Goal: Complete application form

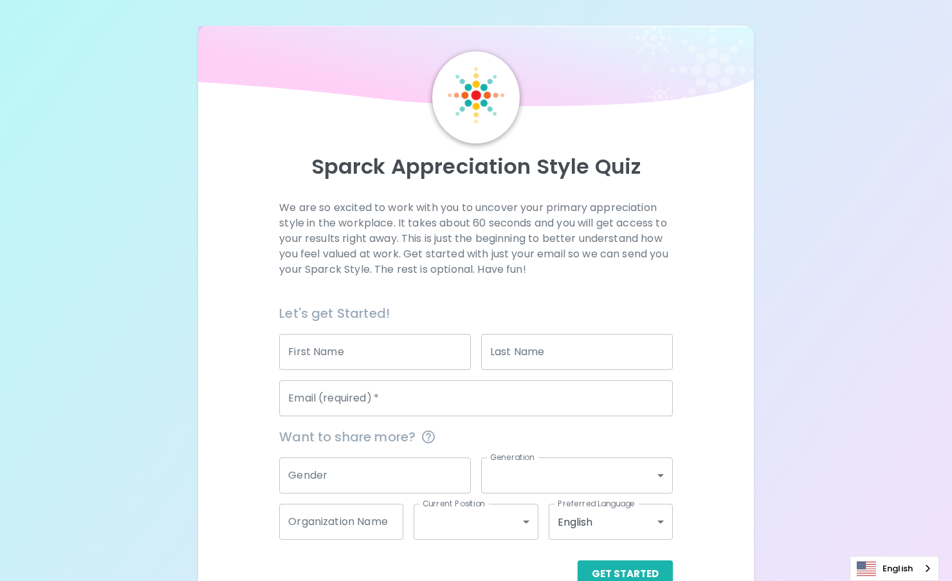
click at [352, 363] on input "First Name" at bounding box center [375, 352] width 192 height 36
type input "[PERSON_NAME]"
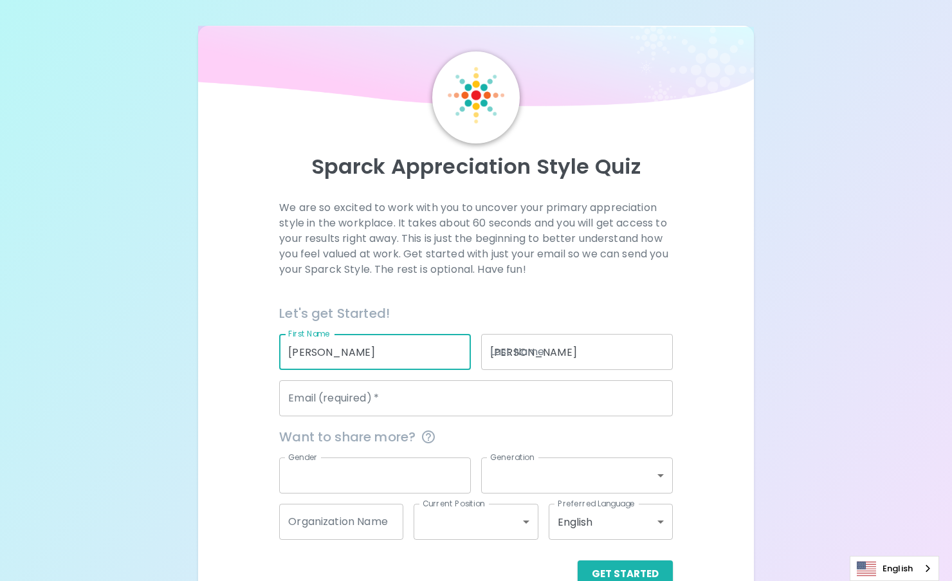
type input "[EMAIL_ADDRESS][DOMAIN_NAME]"
type input "[DEMOGRAPHIC_DATA]"
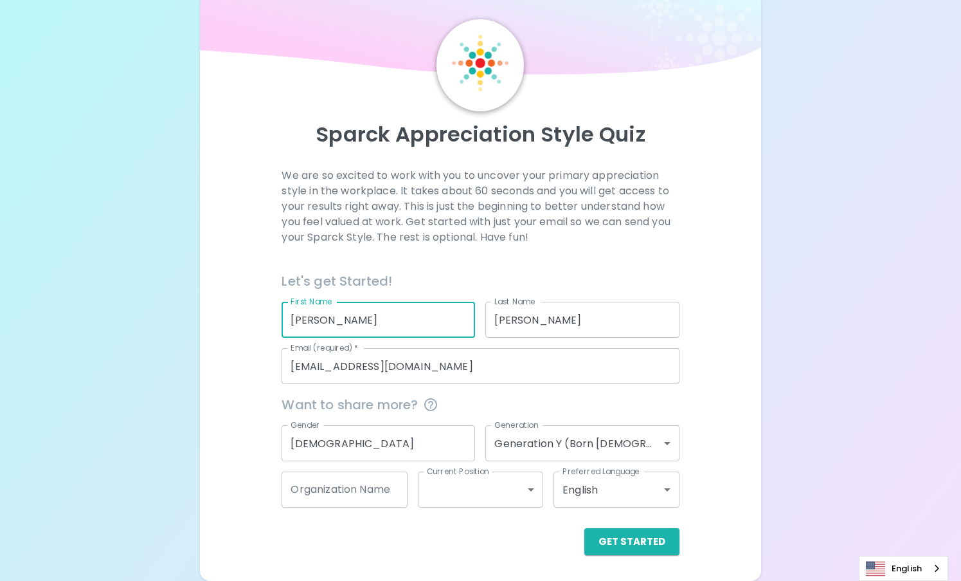
click at [542, 439] on body "Sparck Appreciation Style Quiz We are so excited to work with you to uncover yo…" at bounding box center [480, 274] width 961 height 613
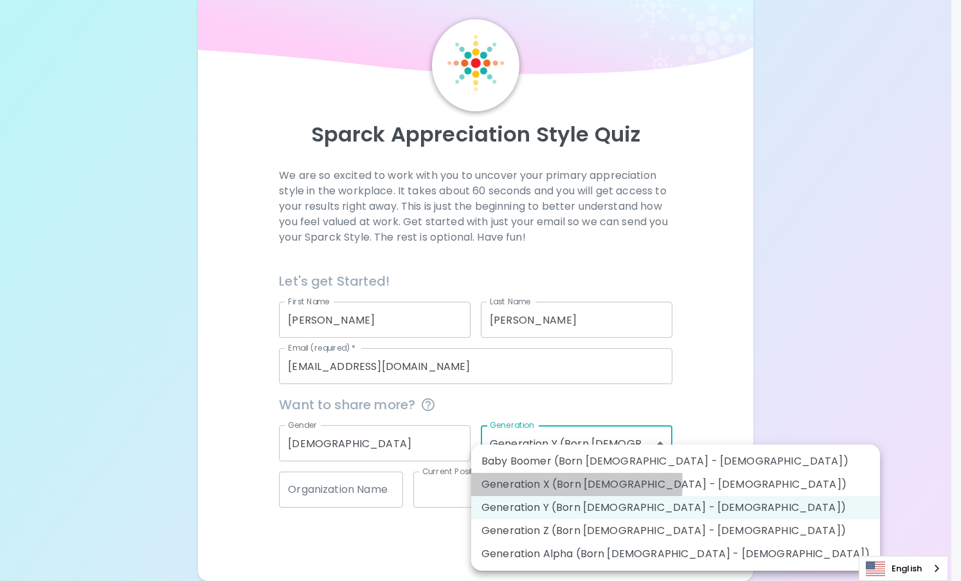
click at [552, 484] on li "Generation X (Born [DEMOGRAPHIC_DATA] - [DEMOGRAPHIC_DATA])" at bounding box center [675, 484] width 409 height 23
type input "generation_x"
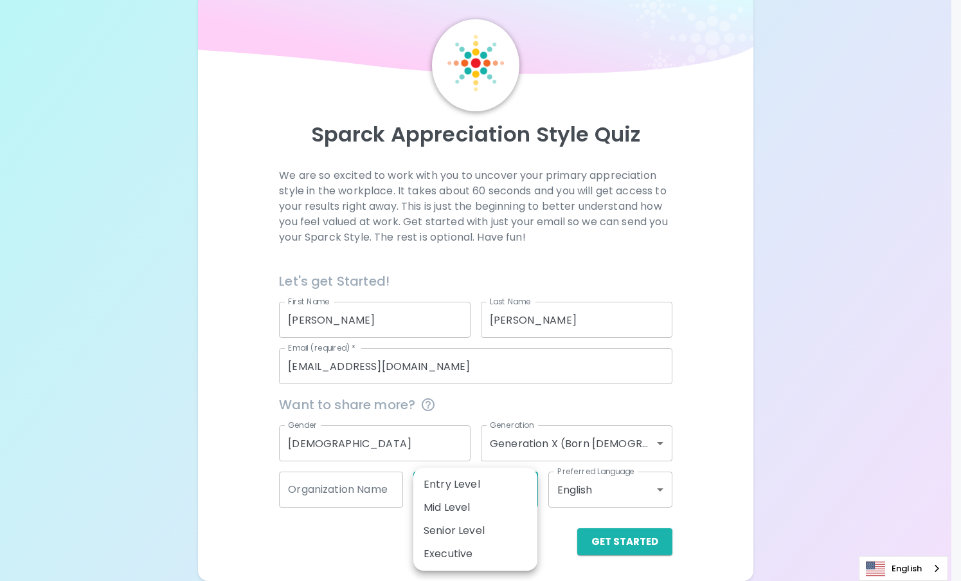
click at [443, 491] on body "Sparck Appreciation Style Quiz We are so excited to work with you to uncover yo…" at bounding box center [480, 274] width 961 height 613
click at [458, 513] on li "Mid Level" at bounding box center [475, 507] width 124 height 23
type input "mid_level"
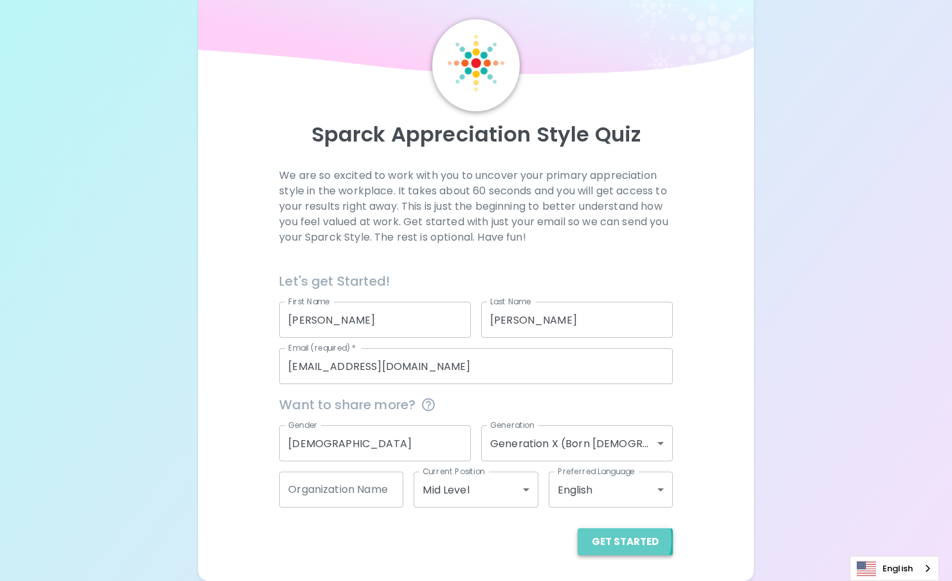
click at [620, 540] on button "Get Started" at bounding box center [624, 541] width 95 height 27
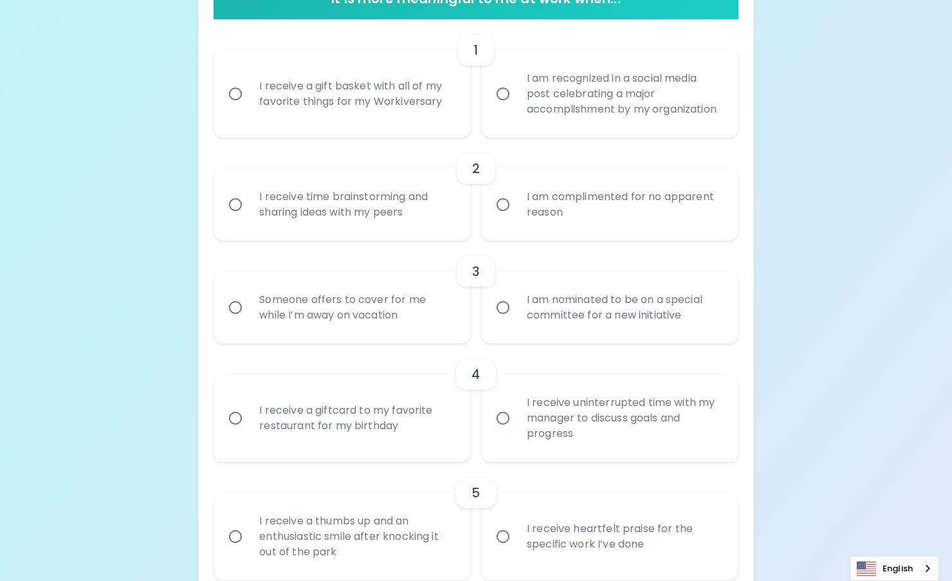
scroll to position [289, 0]
click at [231, 201] on input "I receive time brainstorming and sharing ideas with my peers" at bounding box center [235, 203] width 27 height 27
radio input "true"
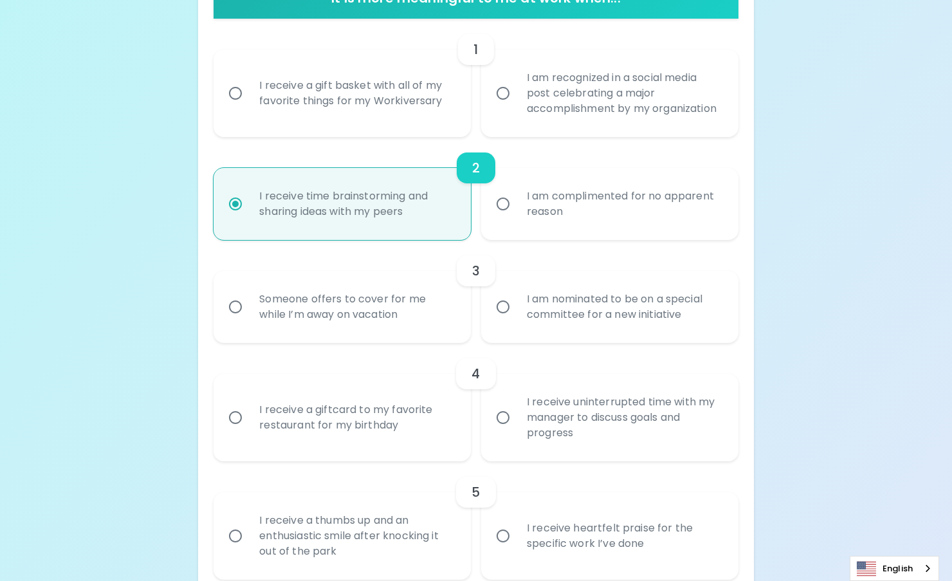
scroll to position [392, 0]
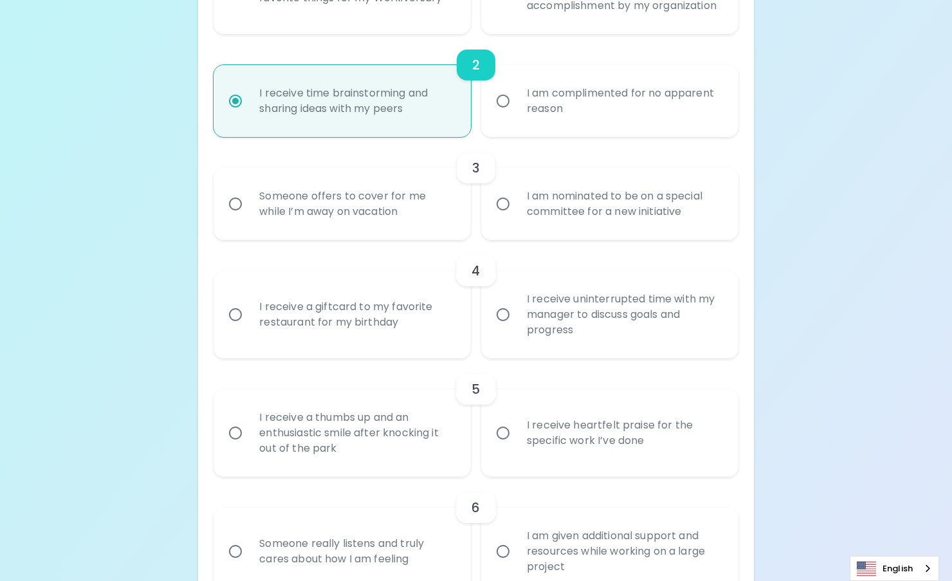
click at [505, 195] on input "I am nominated to be on a special committee for a new initiative" at bounding box center [502, 203] width 27 height 27
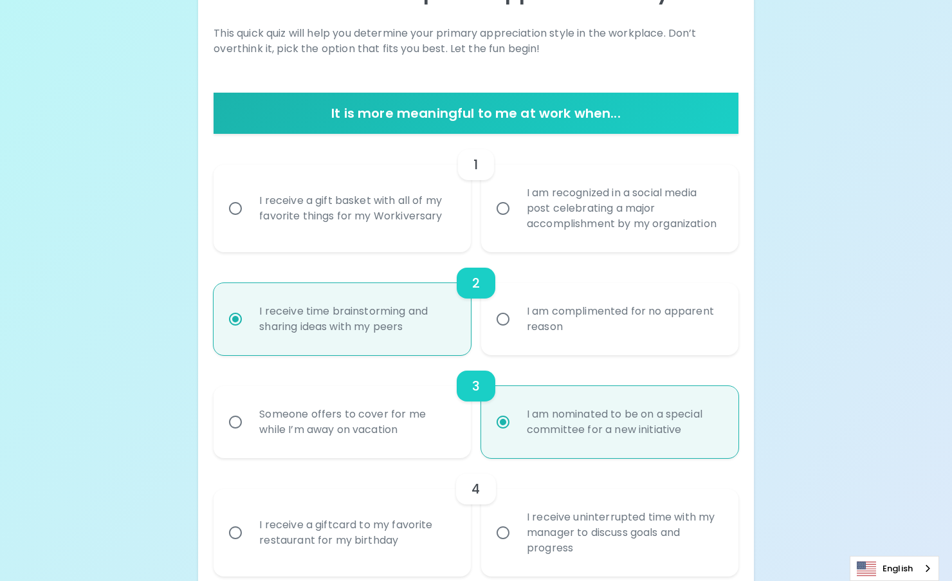
scroll to position [174, 0]
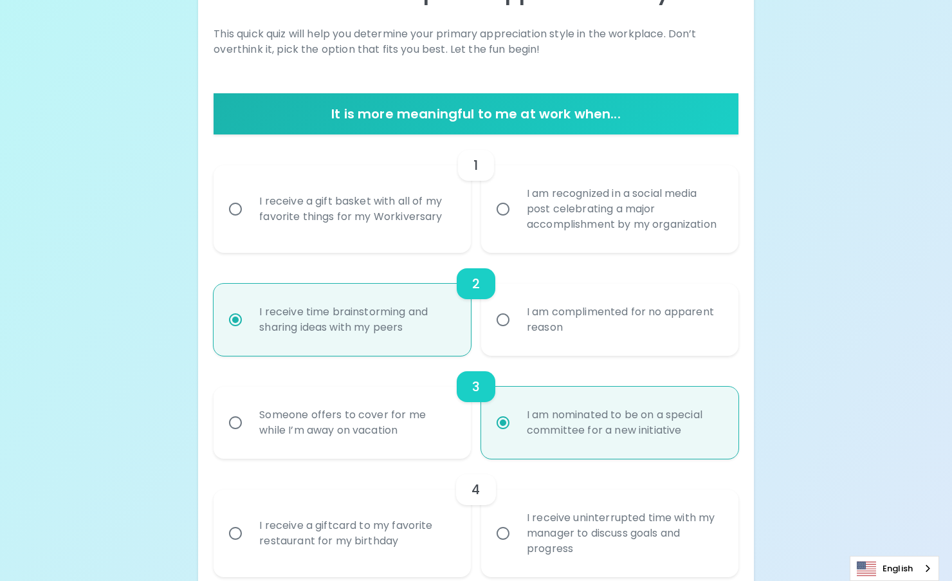
radio input "true"
click at [295, 208] on div "I receive a gift basket with all of my favorite things for my Workiversary" at bounding box center [356, 209] width 215 height 62
click at [249, 208] on input "I receive a gift basket with all of my favorite things for my Workiversary" at bounding box center [235, 208] width 27 height 27
radio input "false"
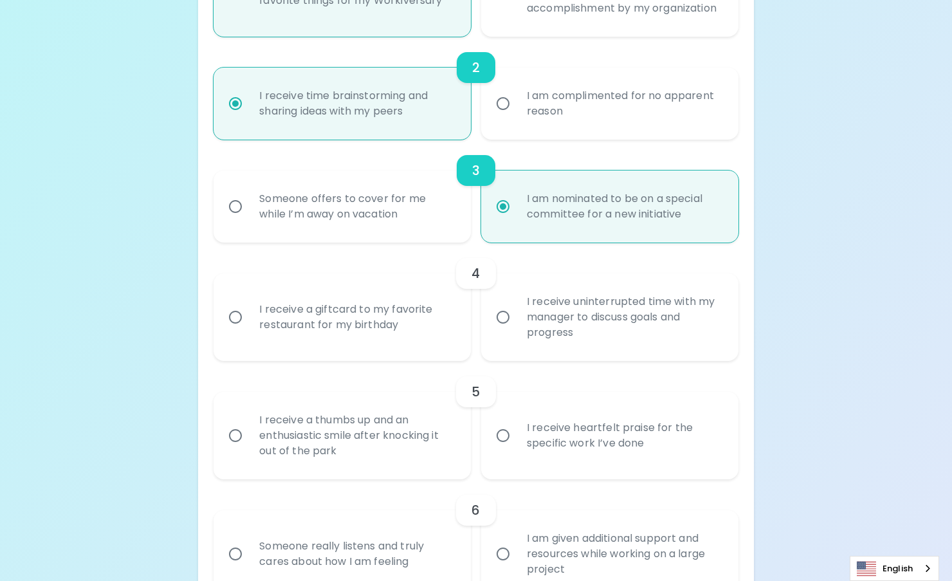
scroll to position [405, 0]
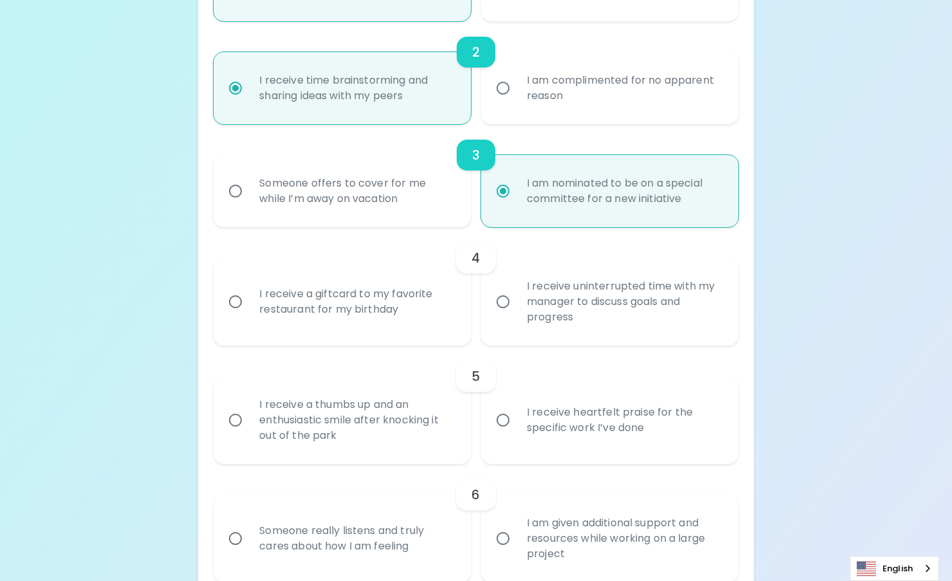
radio input "true"
click at [313, 293] on div "I receive a giftcard to my favorite restaurant for my birthday" at bounding box center [356, 302] width 215 height 62
click at [249, 293] on input "I receive a giftcard to my favorite restaurant for my birthday" at bounding box center [235, 301] width 27 height 27
radio input "false"
radio input "true"
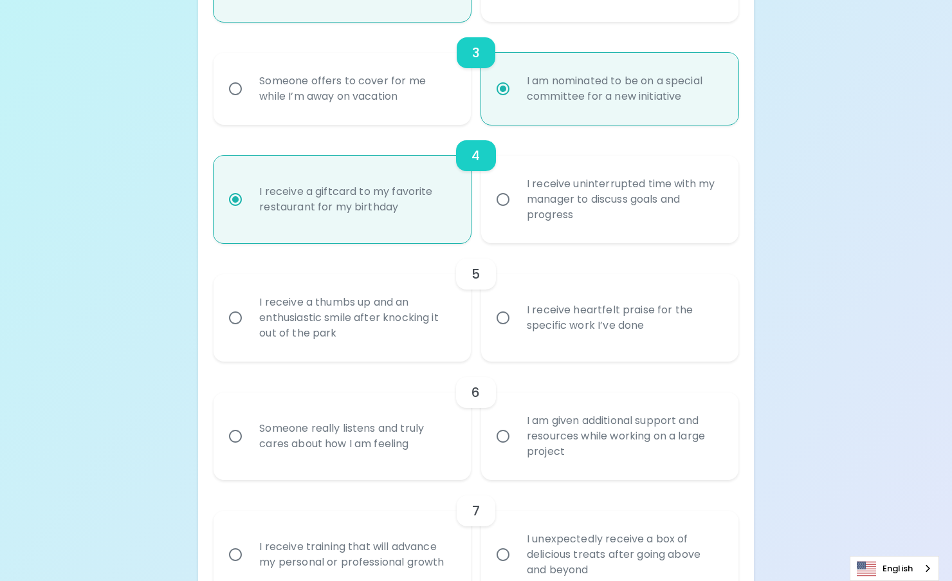
scroll to position [508, 0]
radio input "true"
click at [327, 335] on div "I receive a thumbs up and an enthusiastic smile after knocking it out of the pa…" at bounding box center [356, 316] width 215 height 77
click at [249, 331] on input "I receive a thumbs up and an enthusiastic smile after knocking it out of the pa…" at bounding box center [235, 317] width 27 height 27
radio input "false"
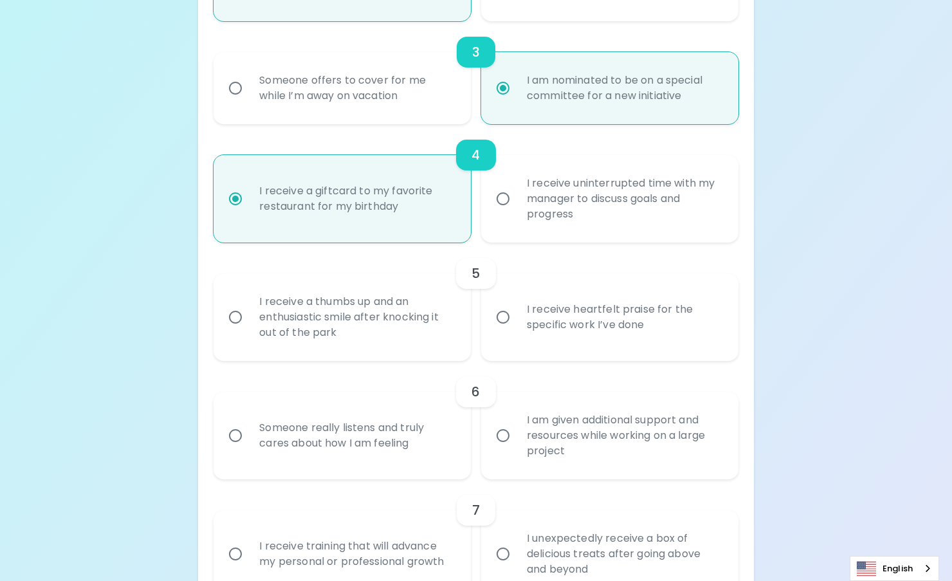
radio input "false"
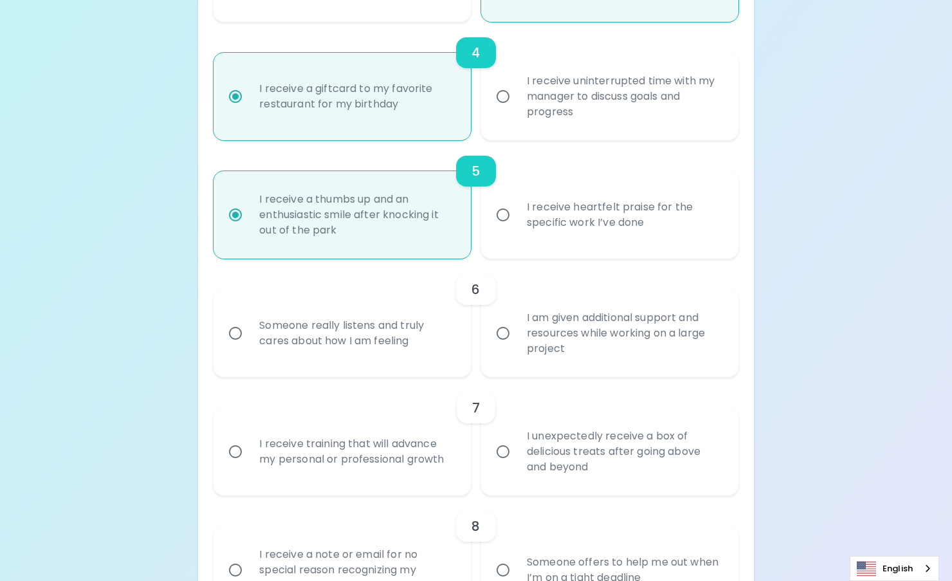
scroll to position [611, 0]
radio input "true"
click at [329, 356] on div "Someone really listens and truly cares about how I am feeling" at bounding box center [356, 333] width 215 height 62
click at [249, 346] on input "Someone really listens and truly cares about how I am feeling" at bounding box center [235, 332] width 27 height 27
radio input "false"
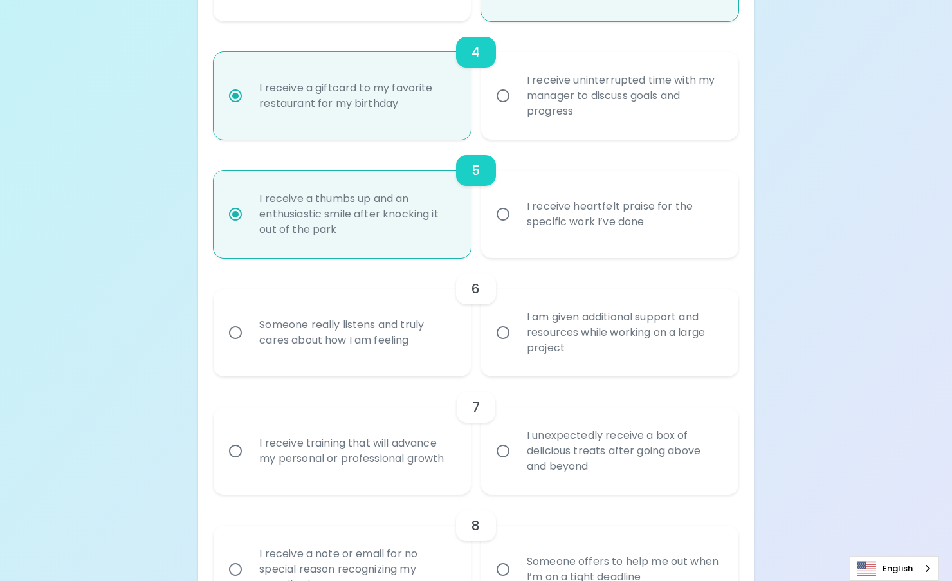
radio input "false"
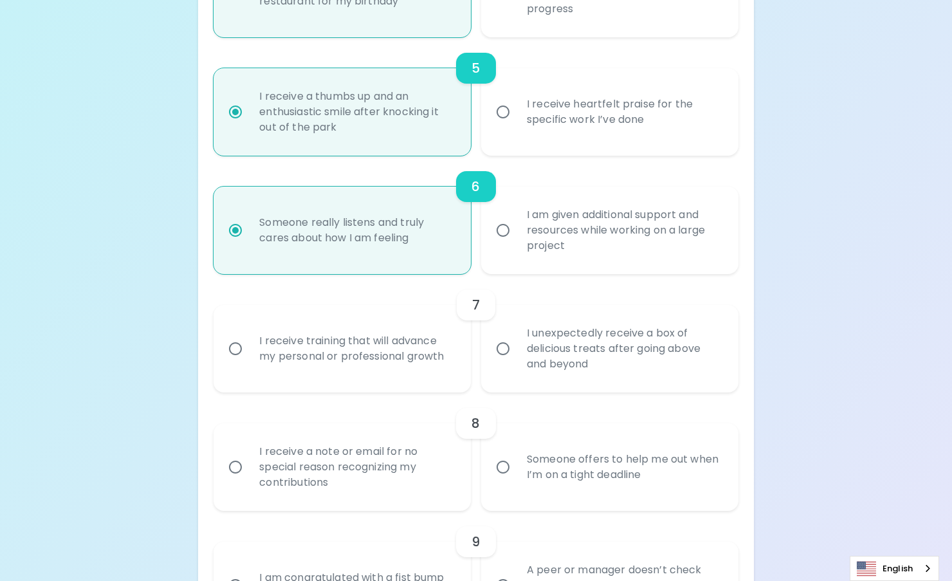
scroll to position [714, 0]
radio input "true"
click at [325, 380] on label "I receive training that will advance my personal or professional growth" at bounding box center [334, 347] width 257 height 87
click at [249, 361] on input "I receive training that will advance my personal or professional growth" at bounding box center [235, 347] width 27 height 27
radio input "false"
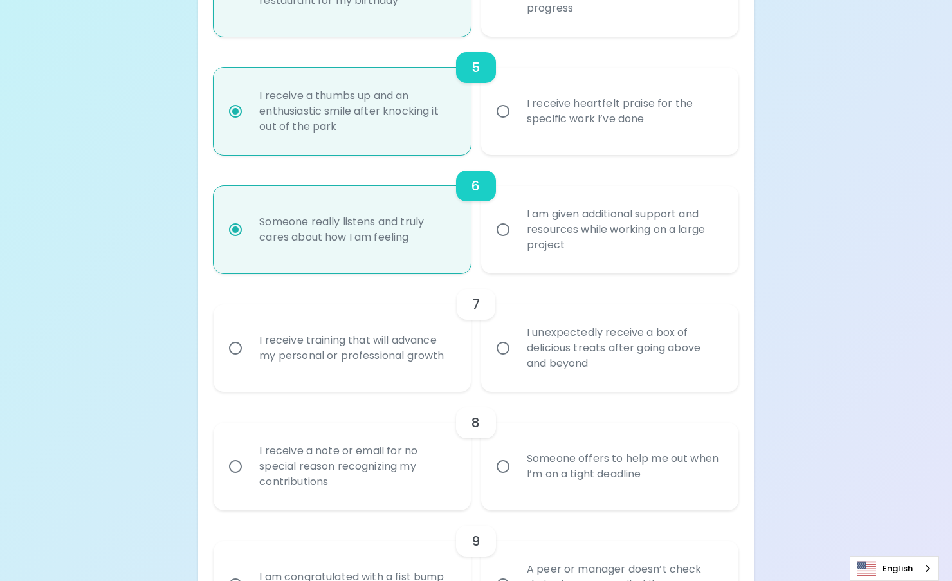
radio input "false"
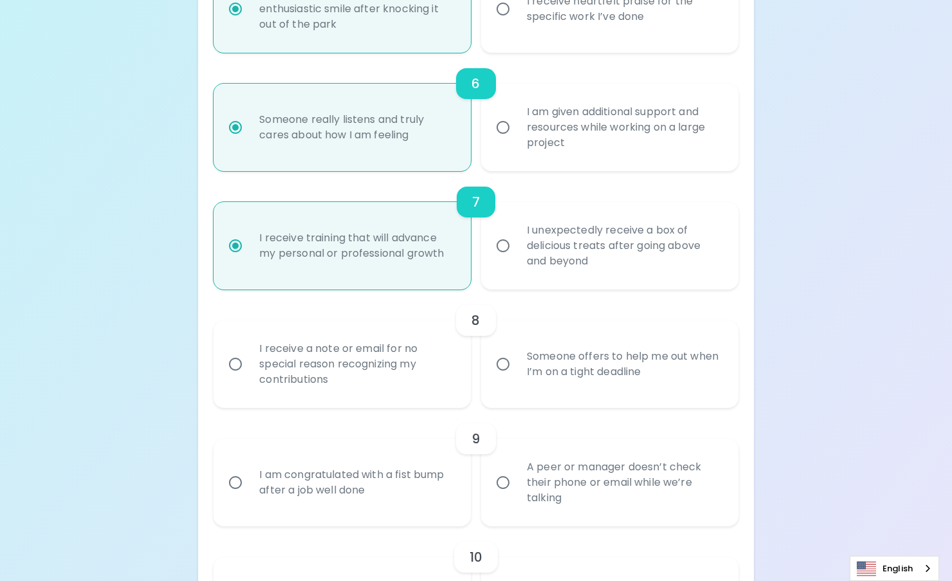
scroll to position [817, 0]
radio input "true"
click at [575, 379] on div "Someone offers to help me out when I’m on a tight deadline" at bounding box center [623, 363] width 215 height 62
click at [516, 377] on input "Someone offers to help me out when I’m on a tight deadline" at bounding box center [502, 363] width 27 height 27
radio input "false"
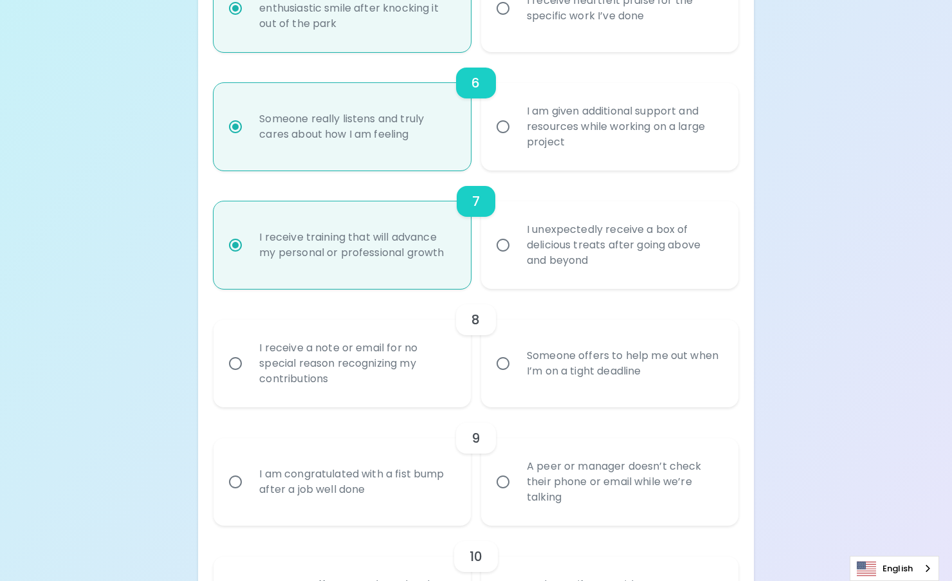
radio input "false"
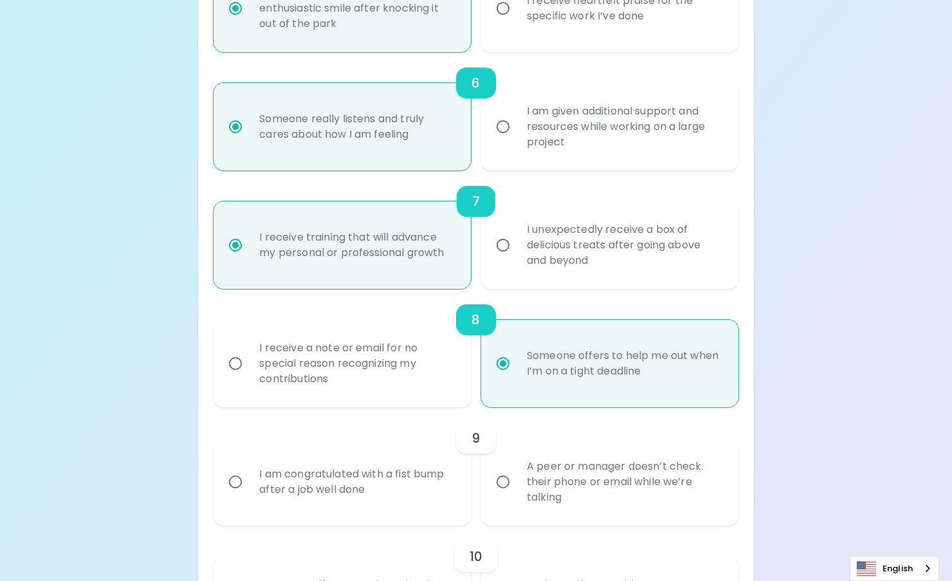
scroll to position [920, 0]
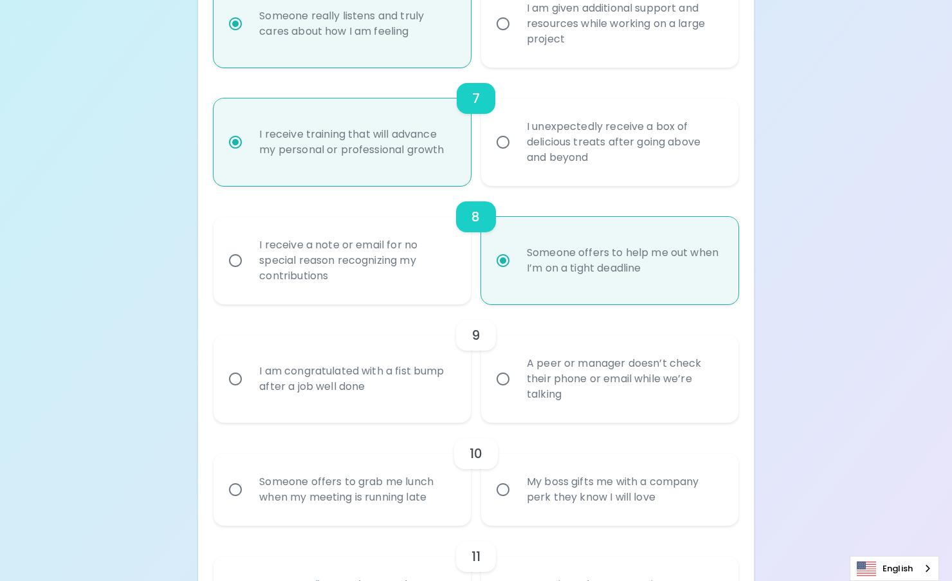
radio input "true"
click at [577, 399] on div "A peer or manager doesn’t check their phone or email while we’re talking" at bounding box center [623, 378] width 215 height 77
click at [516, 392] on input "A peer or manager doesn’t check their phone or email while we’re talking" at bounding box center [502, 378] width 27 height 27
radio input "false"
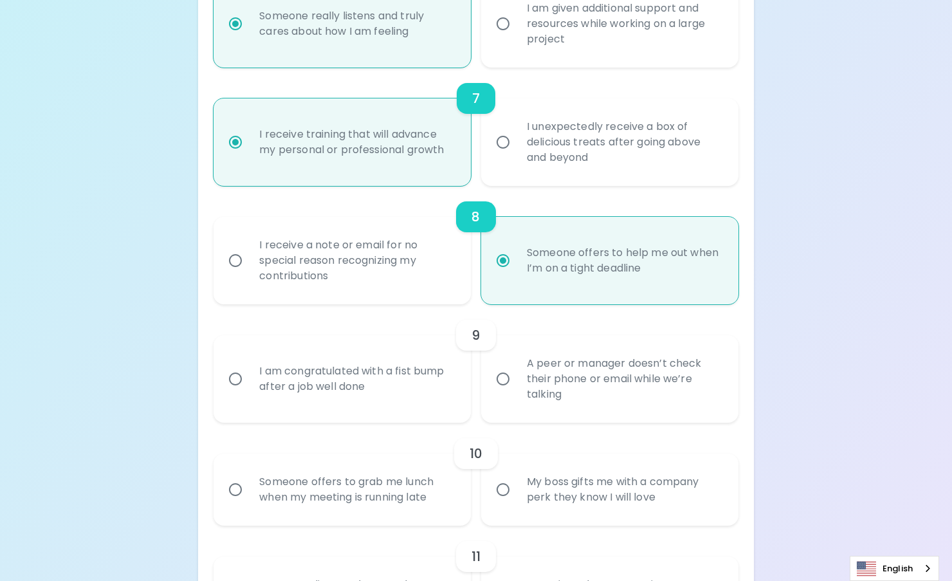
radio input "false"
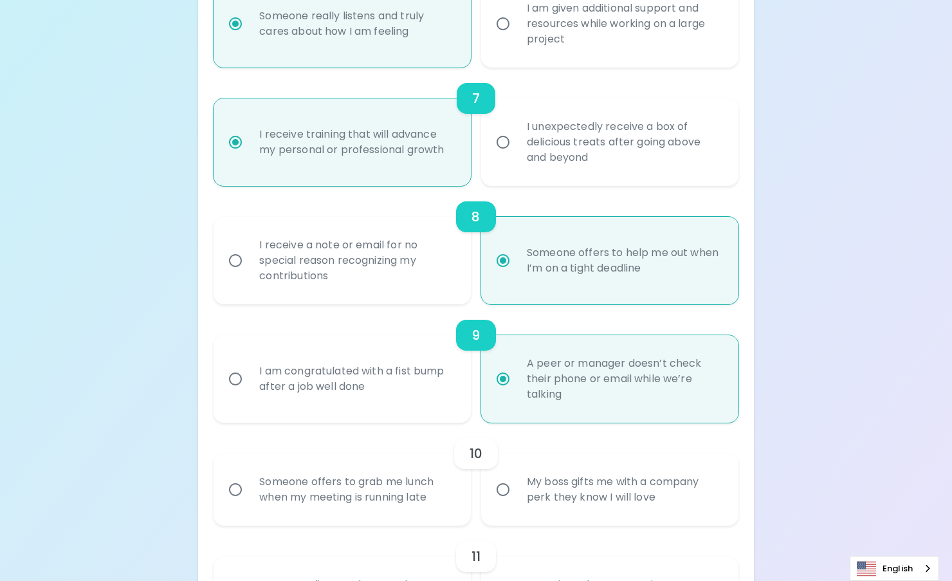
scroll to position [1022, 0]
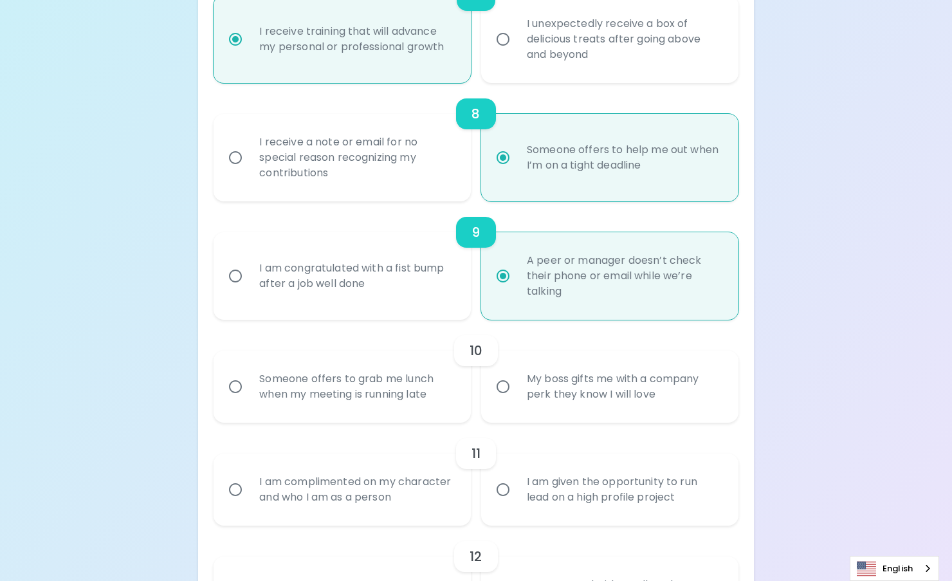
radio input "true"
click at [363, 379] on div "Someone offers to grab me lunch when my meeting is running late" at bounding box center [356, 387] width 215 height 62
click at [249, 379] on input "Someone offers to grab me lunch when my meeting is running late" at bounding box center [235, 386] width 27 height 27
radio input "false"
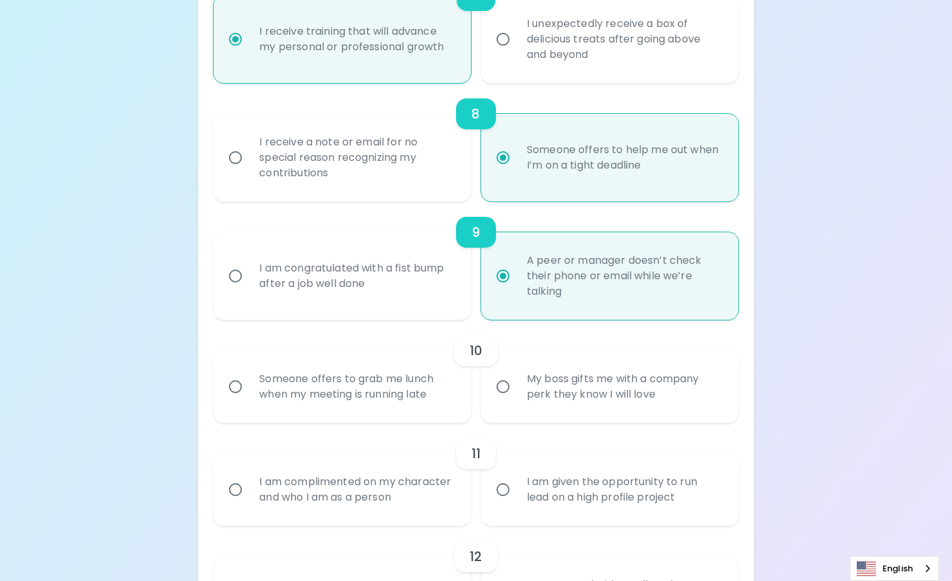
radio input "false"
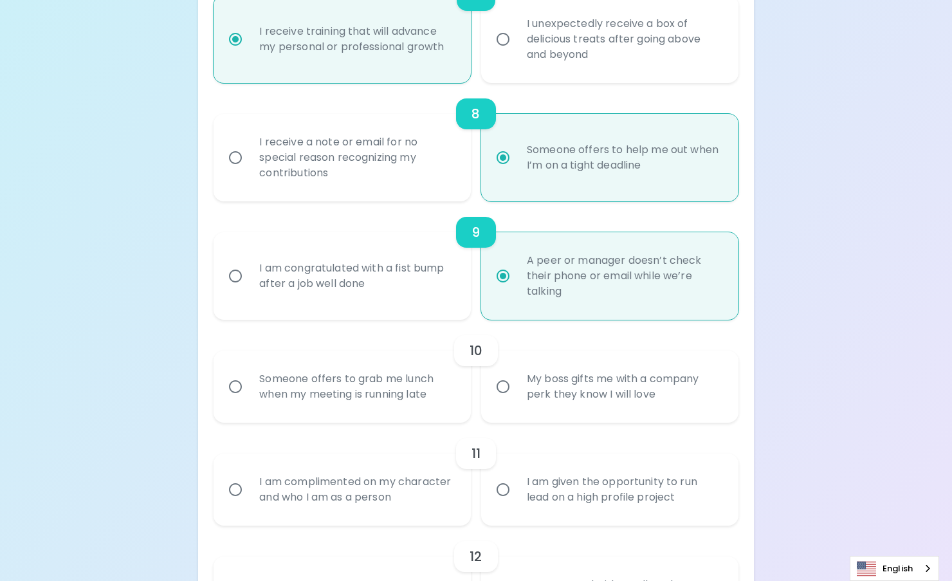
radio input "false"
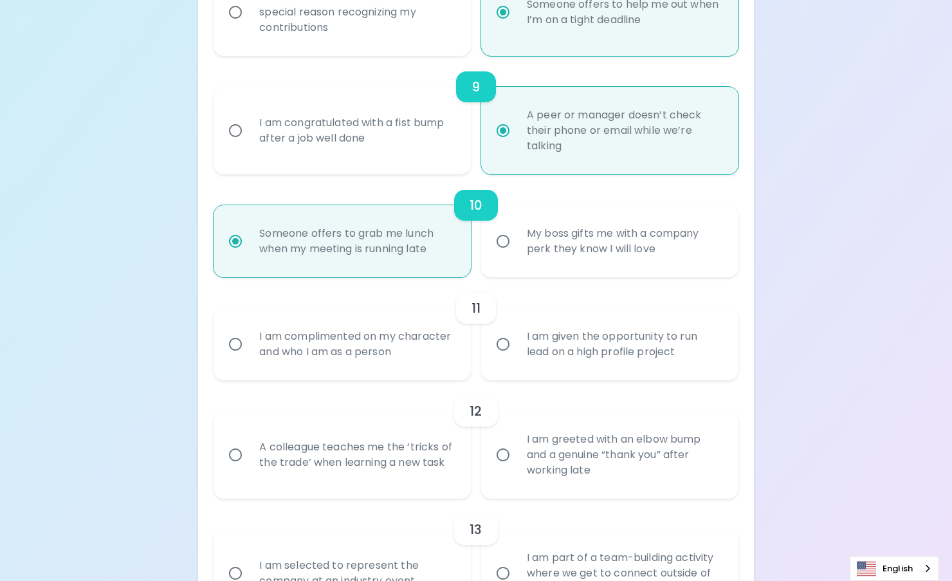
scroll to position [1190, 0]
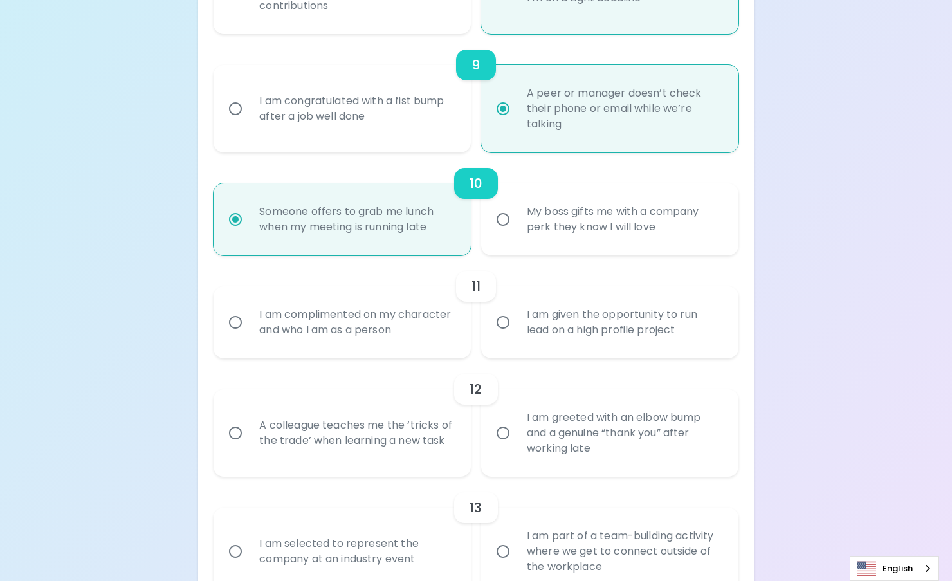
radio input "true"
click at [574, 349] on div "I am given the opportunity to run lead on a high profile project" at bounding box center [623, 322] width 215 height 62
click at [516, 336] on input "I am given the opportunity to run lead on a high profile project" at bounding box center [502, 322] width 27 height 27
radio input "false"
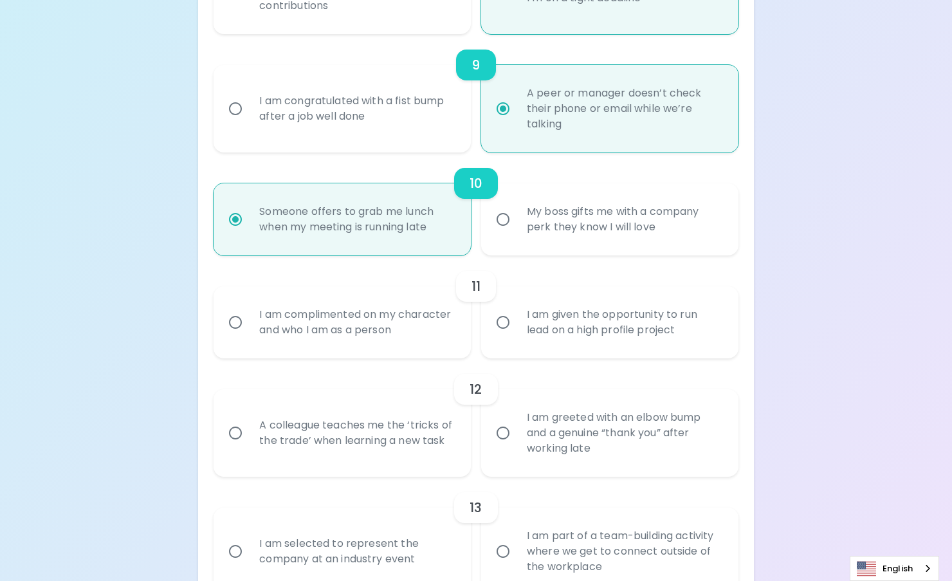
radio input "false"
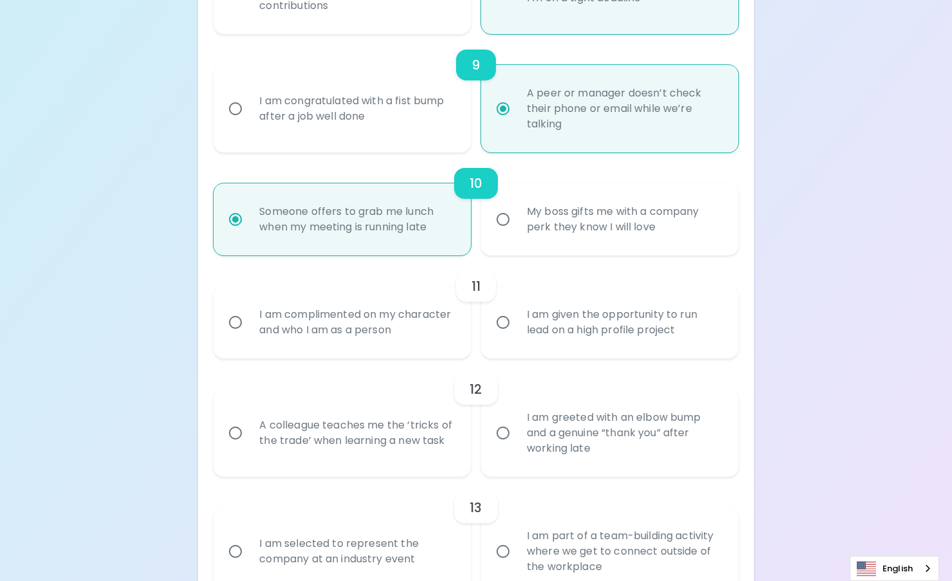
radio input "false"
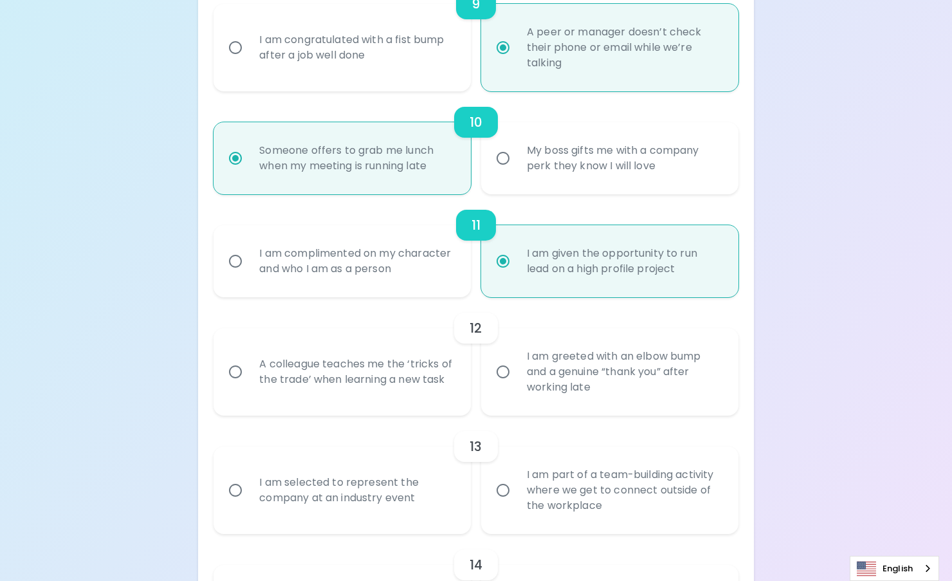
scroll to position [1293, 0]
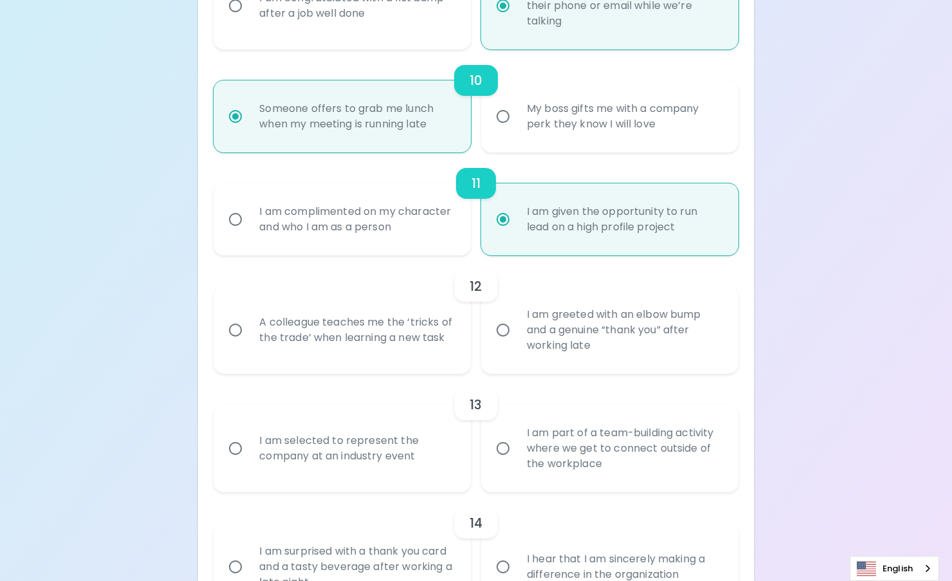
radio input "true"
click at [570, 360] on div "I am greeted with an elbow bump and a genuine “thank you” after working late" at bounding box center [623, 329] width 215 height 77
click at [516, 343] on input "I am greeted with an elbow bump and a genuine “thank you” after working late" at bounding box center [502, 329] width 27 height 27
radio input "false"
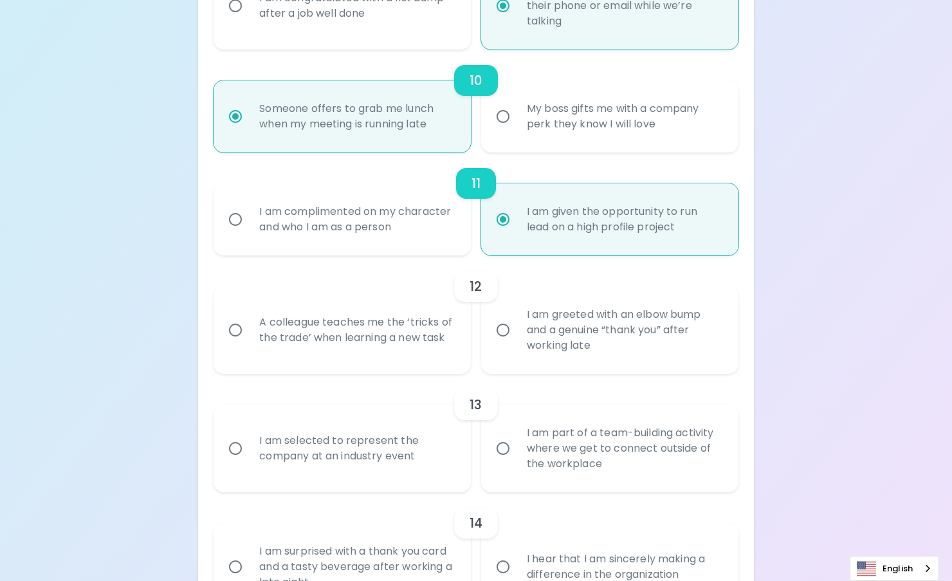
radio input "false"
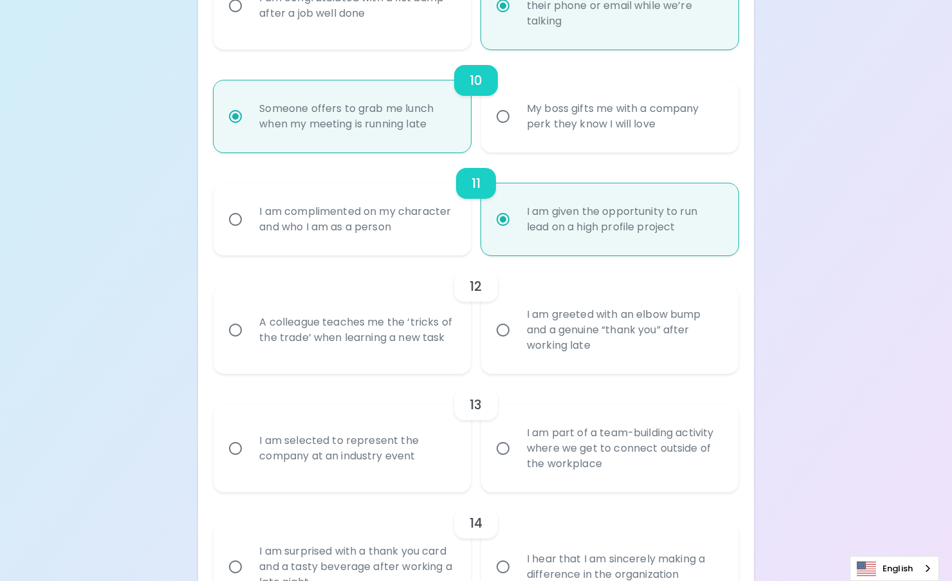
radio input "false"
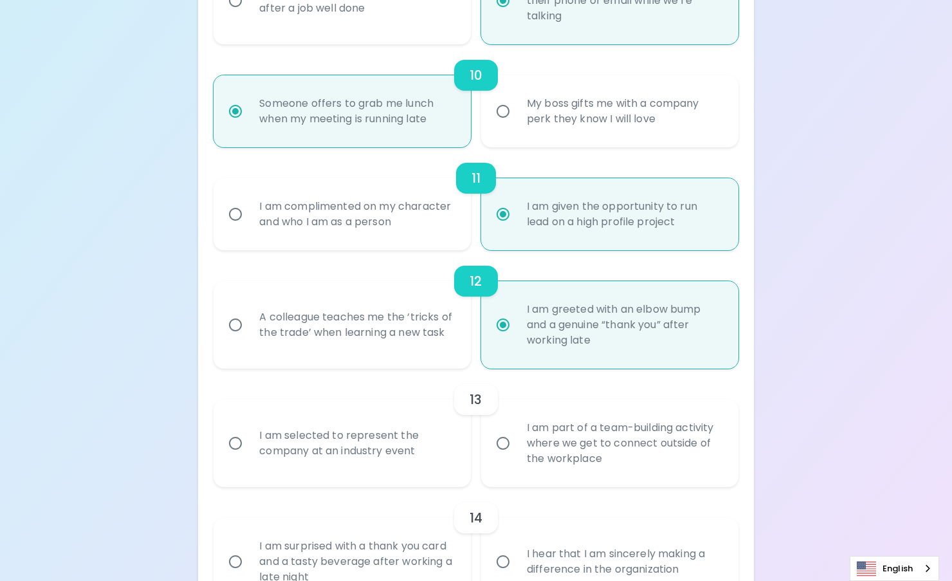
scroll to position [1395, 0]
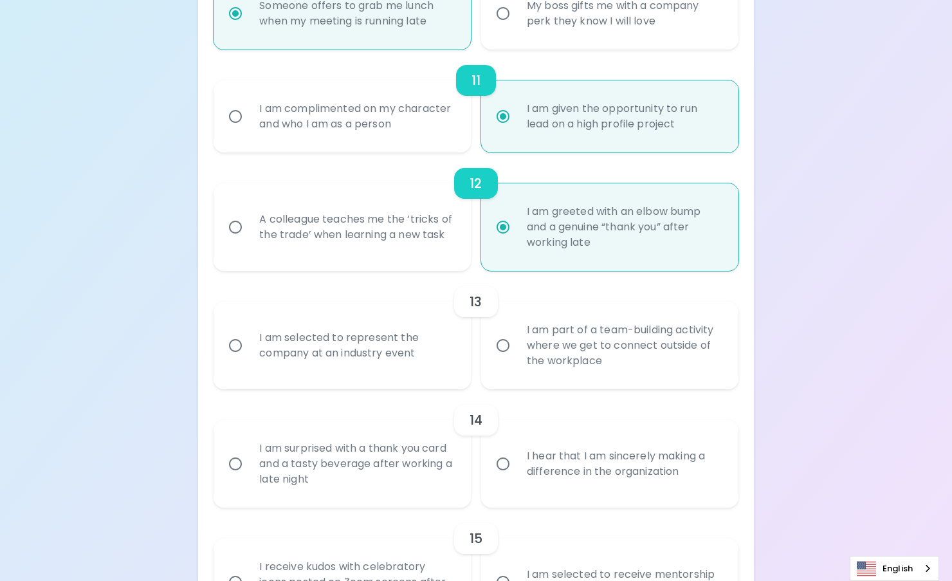
radio input "true"
click at [572, 371] on div "I am part of a team-building activity where we get to connect outside of the wo…" at bounding box center [623, 345] width 215 height 77
click at [516, 359] on input "I am part of a team-building activity where we get to connect outside of the wo…" at bounding box center [502, 345] width 27 height 27
radio input "false"
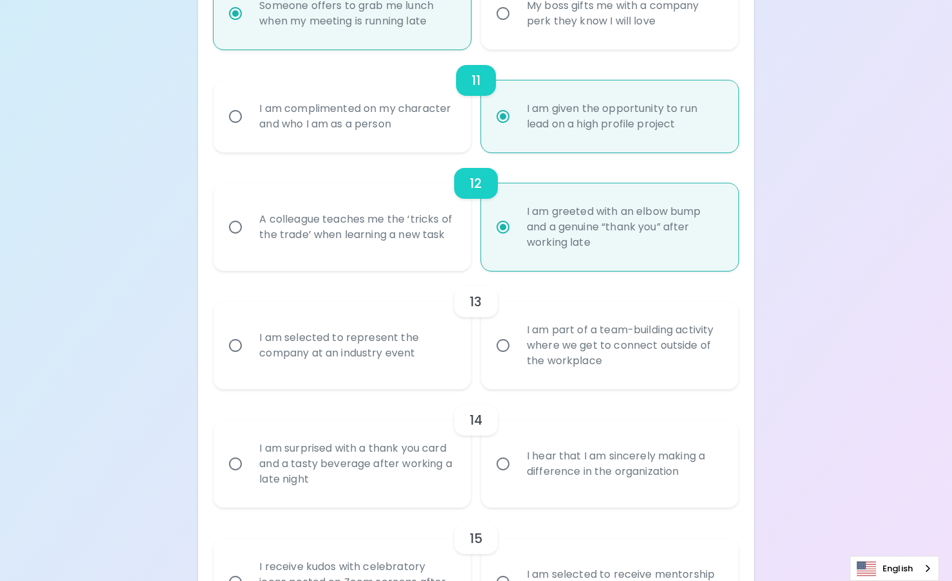
radio input "false"
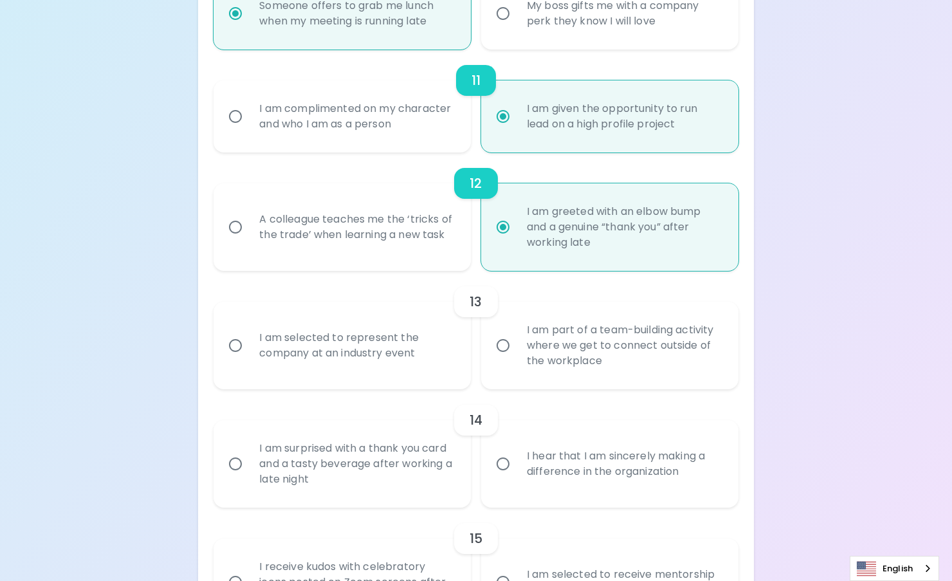
radio input "false"
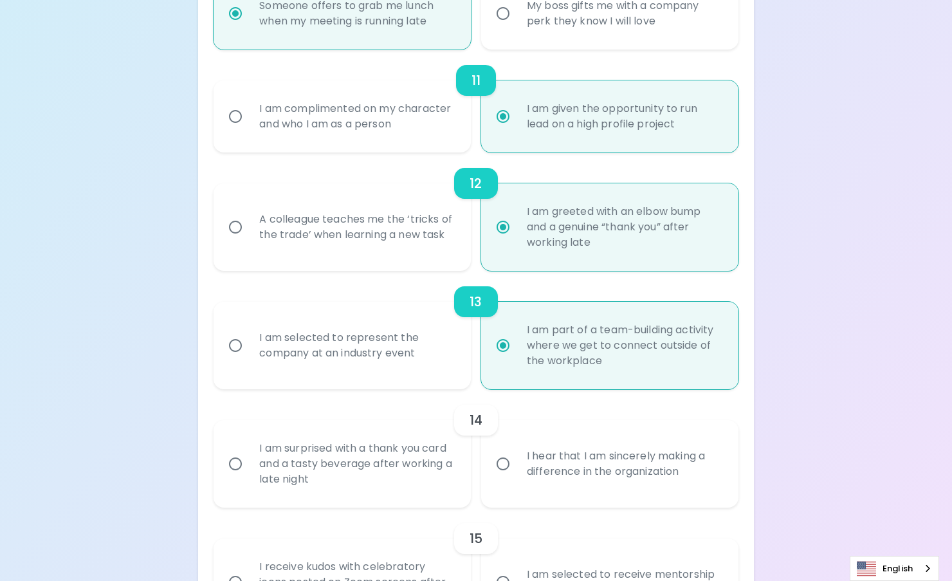
scroll to position [1498, 0]
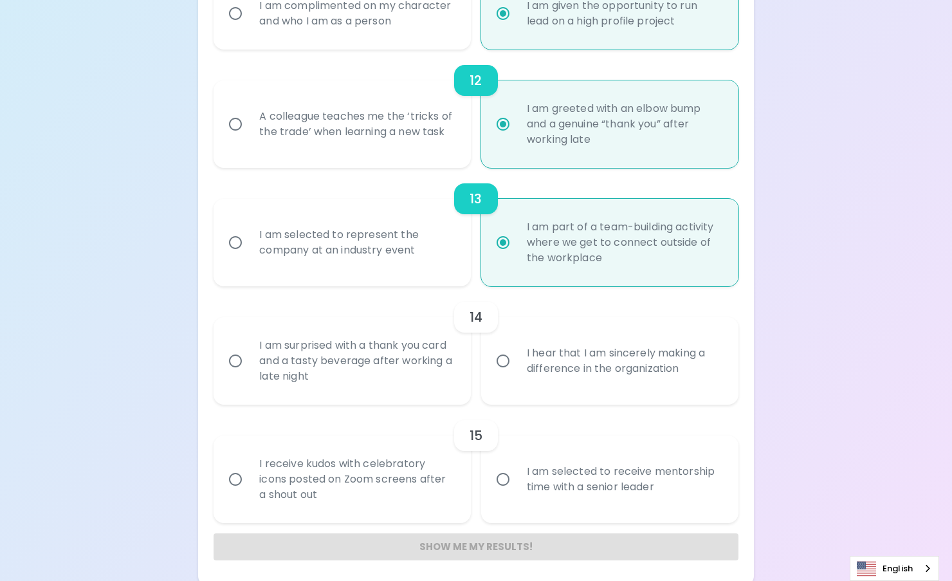
radio input "true"
click at [395, 248] on div "I am selected to represent the company at an industry event" at bounding box center [356, 243] width 215 height 62
click at [249, 248] on input "I am selected to represent the company at an industry event" at bounding box center [235, 242] width 27 height 27
radio input "false"
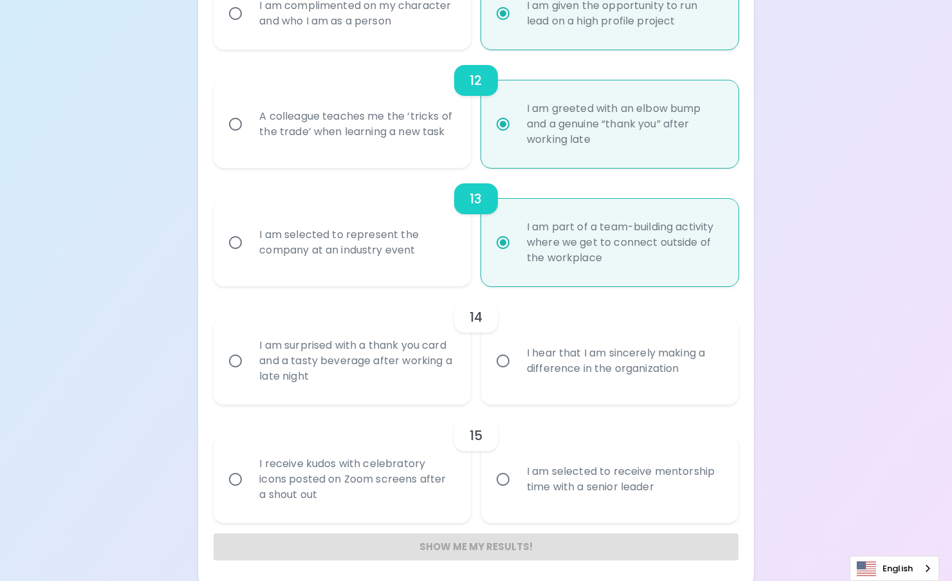
radio input "false"
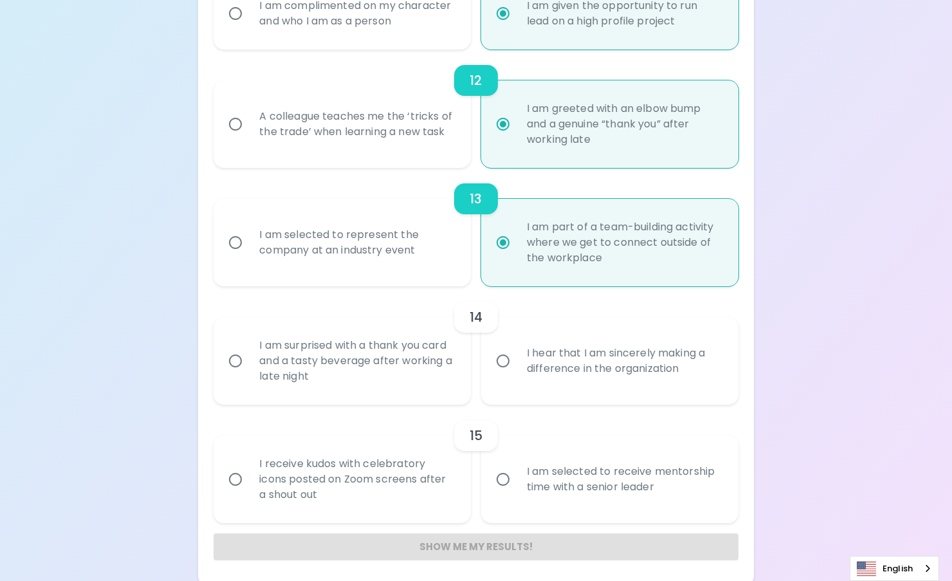
radio input "false"
radio input "true"
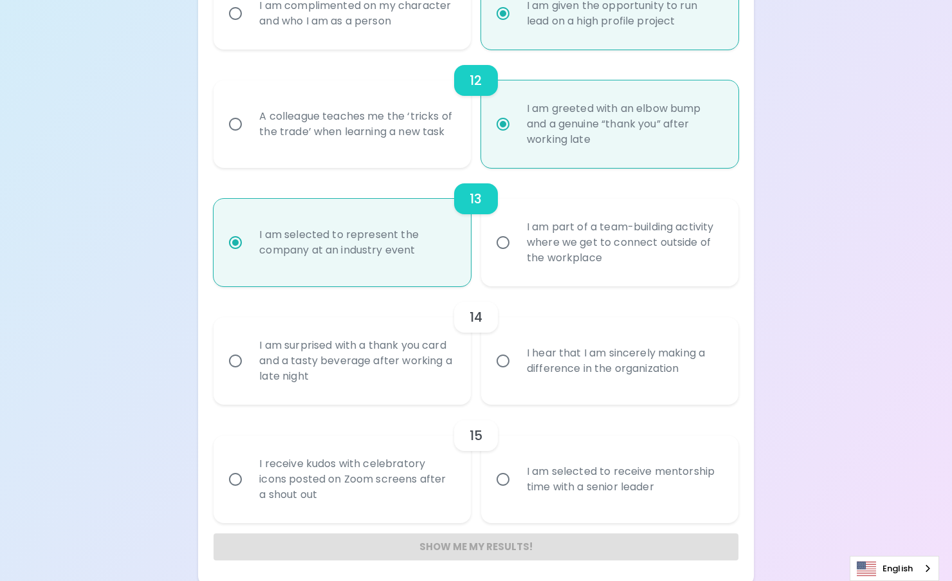
radio input "true"
click at [595, 383] on div "I hear that I am sincerely making a difference in the organization" at bounding box center [623, 361] width 215 height 62
click at [516, 374] on input "I hear that I am sincerely making a difference in the organization" at bounding box center [502, 360] width 27 height 27
radio input "false"
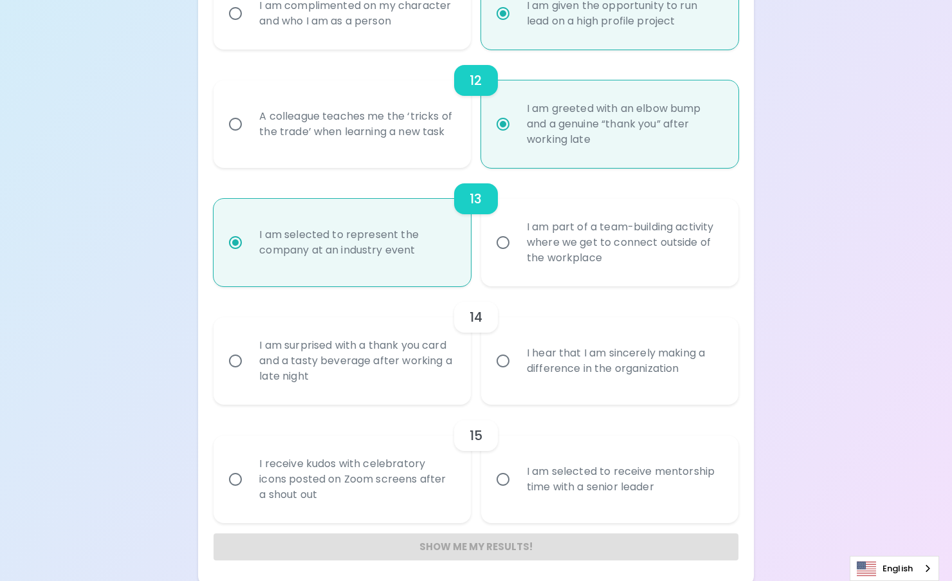
radio input "false"
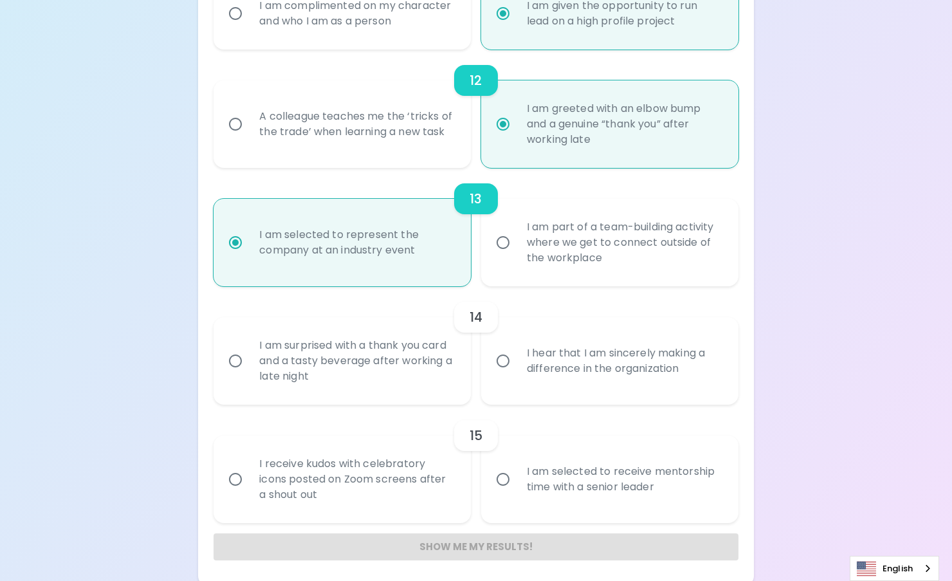
radio input "false"
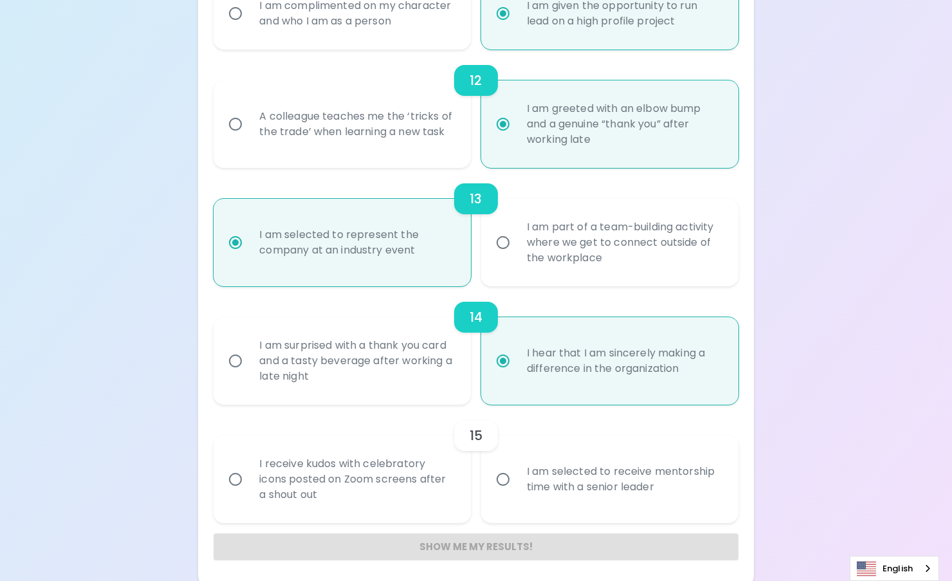
scroll to position [1503, 0]
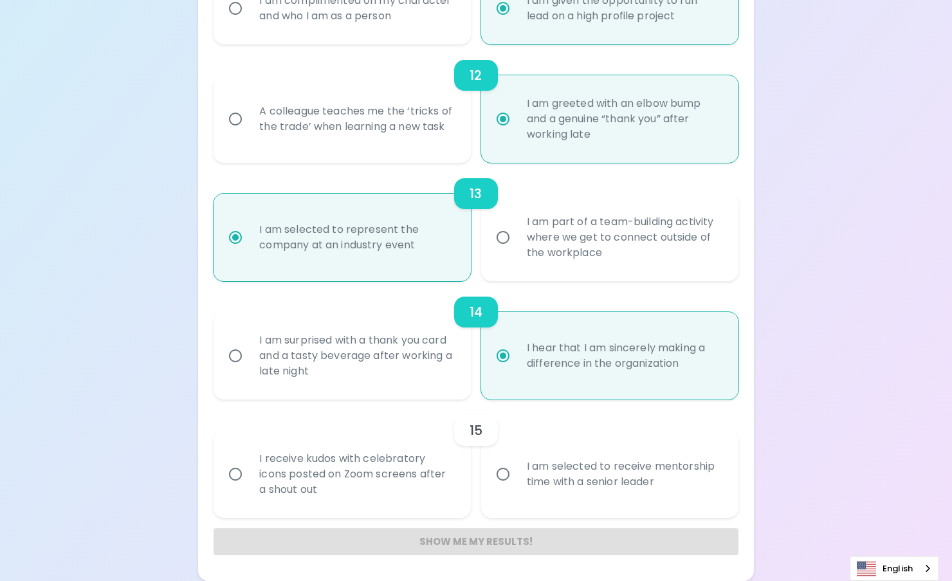
radio input "true"
click at [588, 481] on div "I am selected to receive mentorship time with a senior leader" at bounding box center [623, 474] width 215 height 62
click at [516, 481] on input "I am selected to receive mentorship time with a senior leader" at bounding box center [502, 473] width 27 height 27
radio input "false"
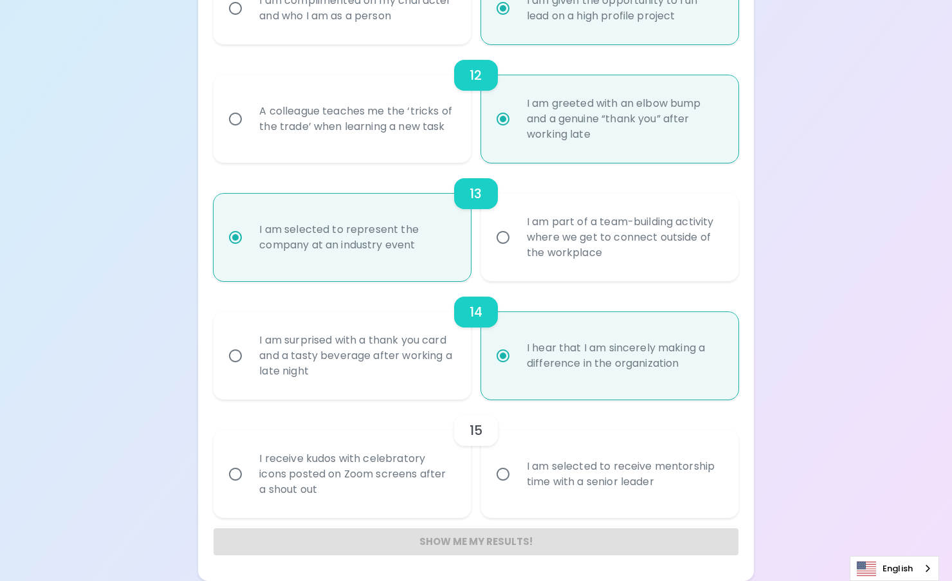
radio input "false"
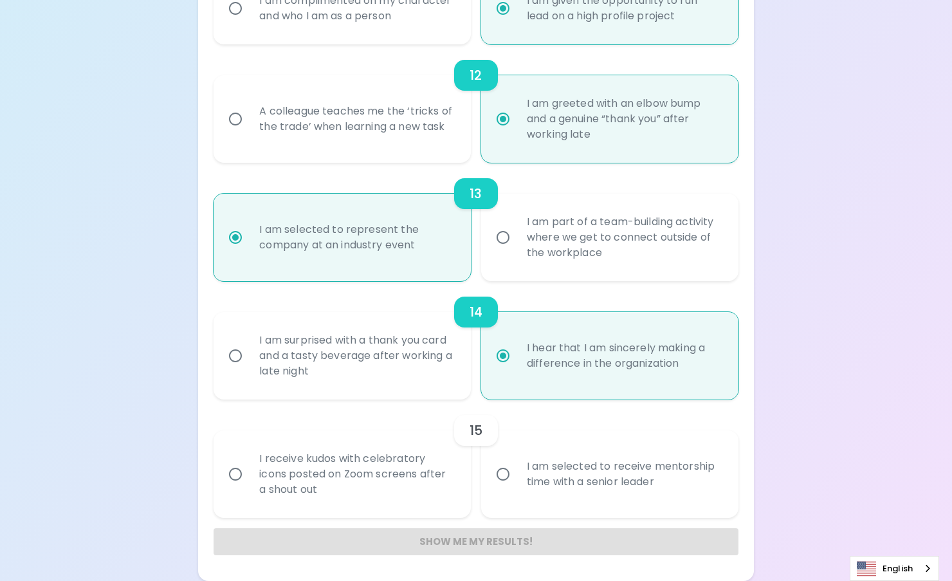
radio input "false"
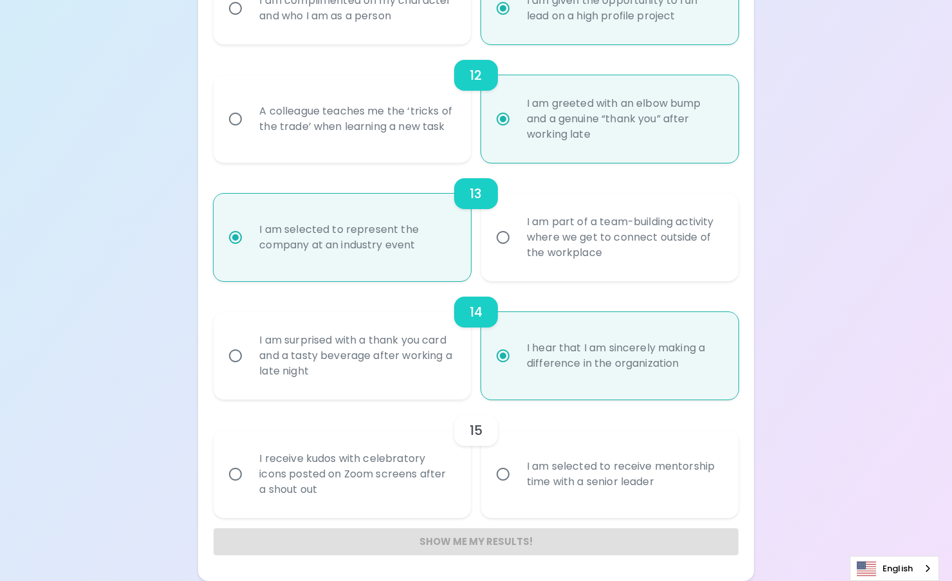
radio input "false"
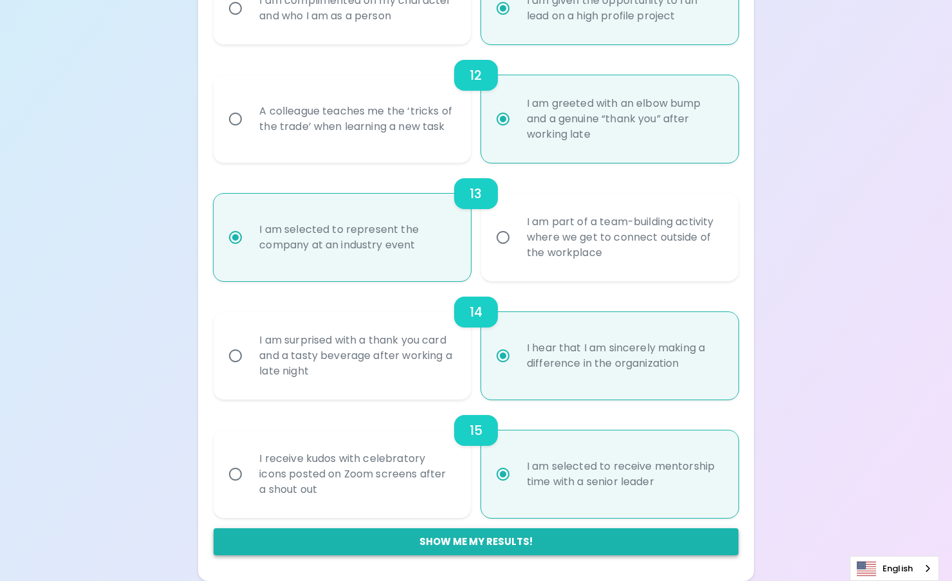
radio input "true"
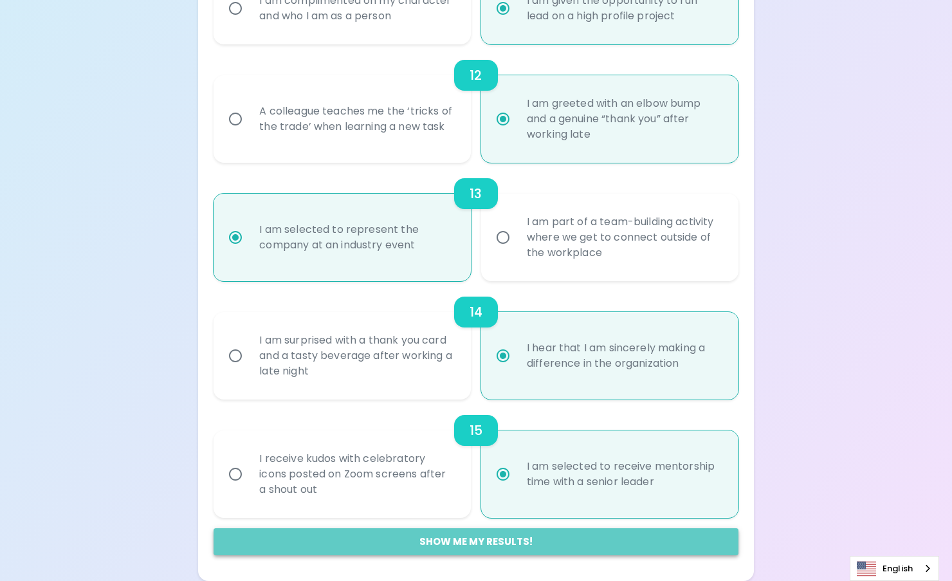
click at [541, 547] on button "Show me my results!" at bounding box center [475, 541] width 524 height 27
radio input "false"
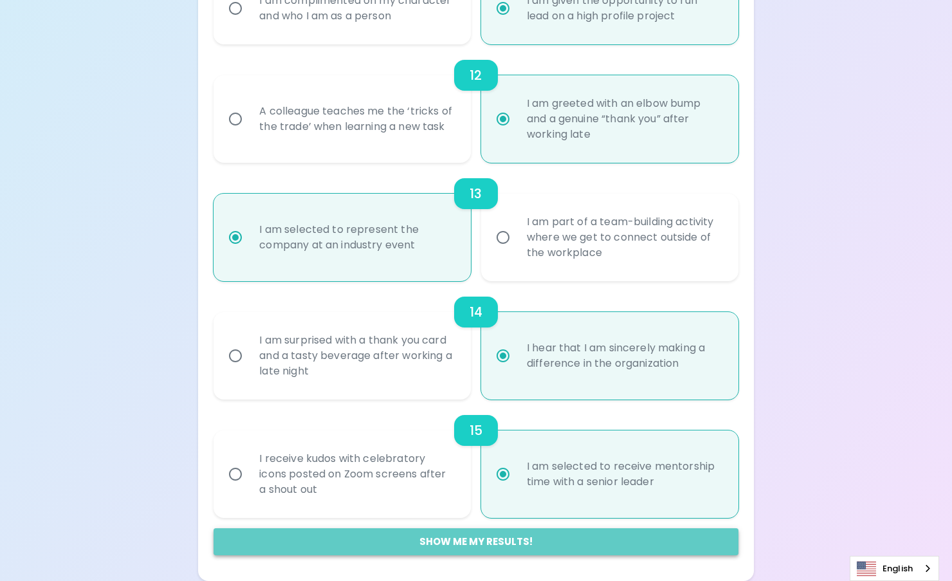
radio input "false"
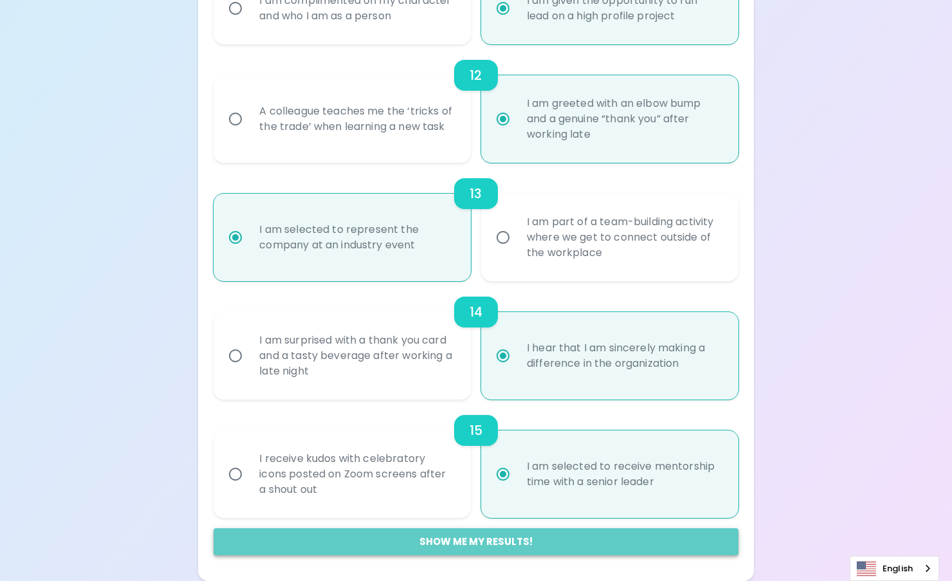
radio input "false"
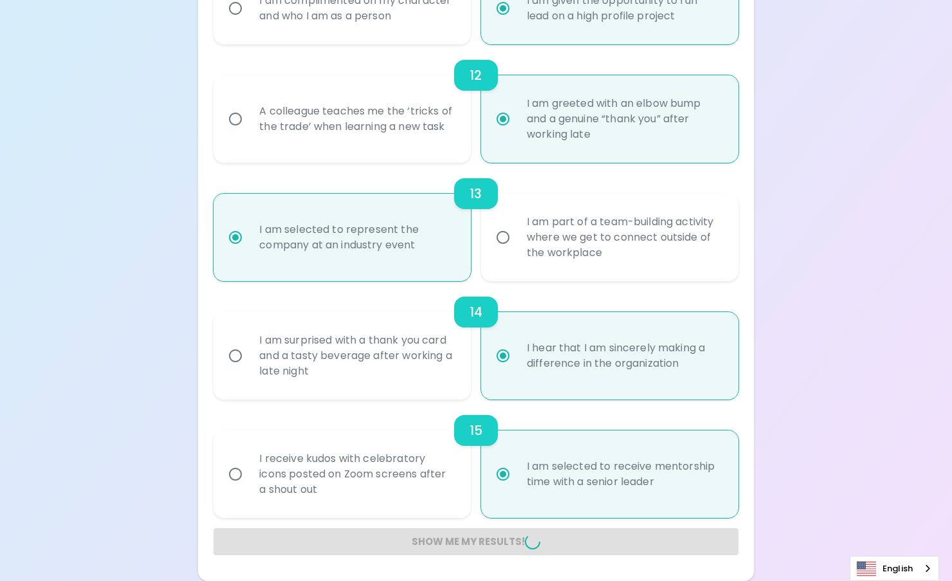
radio input "false"
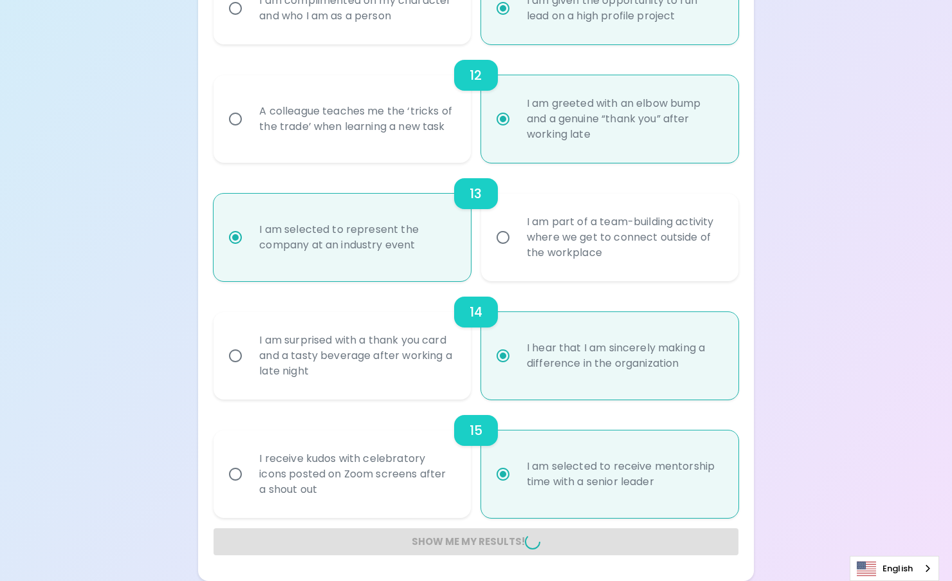
radio input "false"
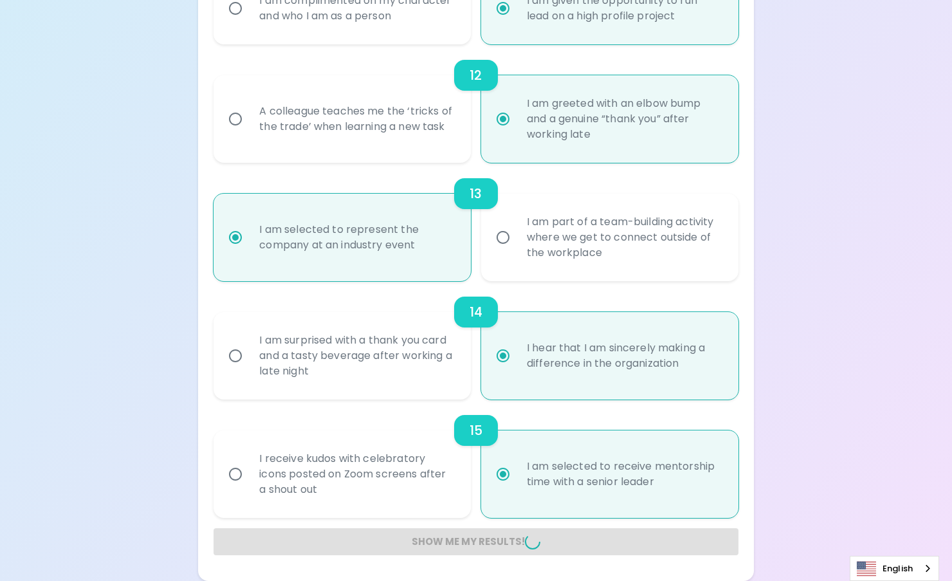
radio input "false"
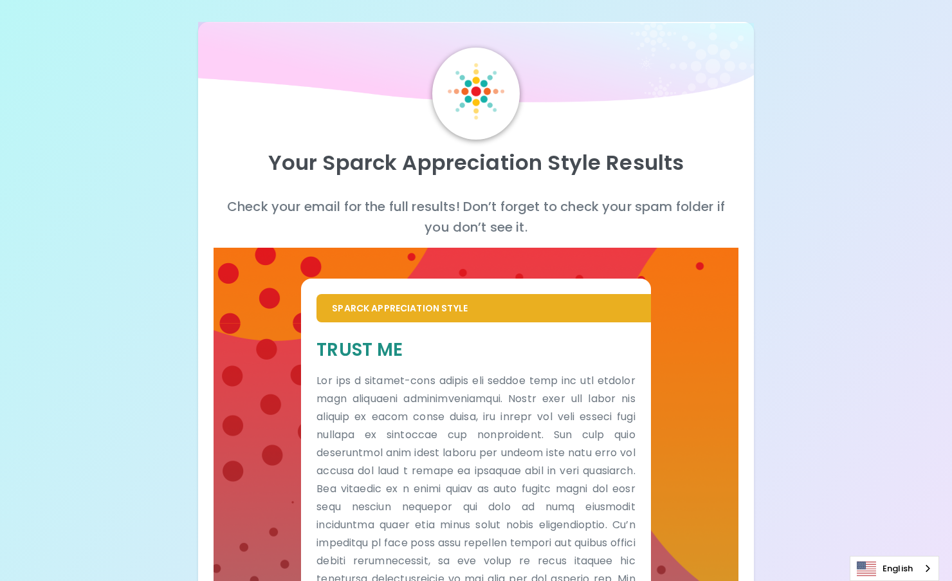
scroll to position [0, 0]
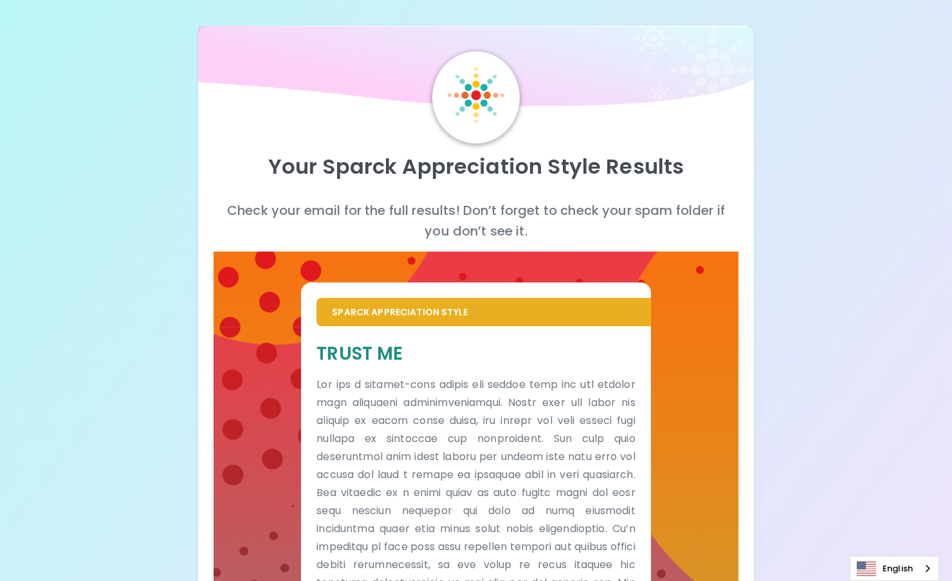
click at [113, 558] on div "Your Sparck Appreciation Style Results Check your email for the full results! D…" at bounding box center [476, 387] width 952 height 774
click at [867, 77] on div "Your Sparck Appreciation Style Results Check your email for the full results! D…" at bounding box center [476, 387] width 952 height 774
